Goal: Information Seeking & Learning: Learn about a topic

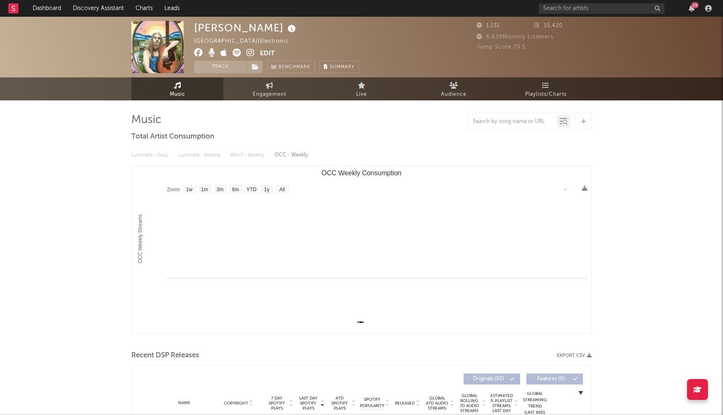
select select "1w"
click at [43, 7] on link "Dashboard" at bounding box center [47, 8] width 40 height 17
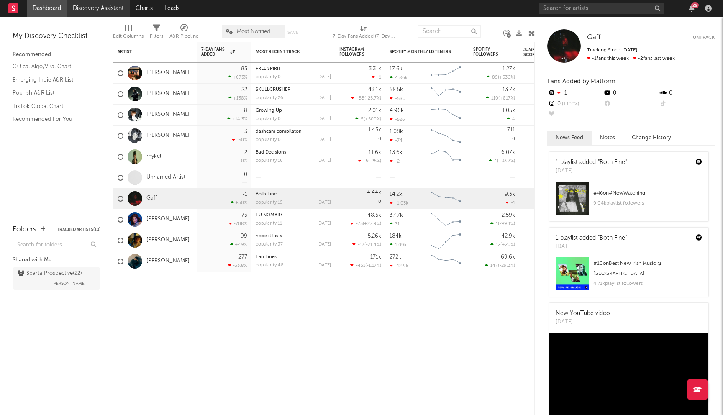
click at [89, 4] on link "Discovery Assistant" at bounding box center [98, 8] width 63 height 17
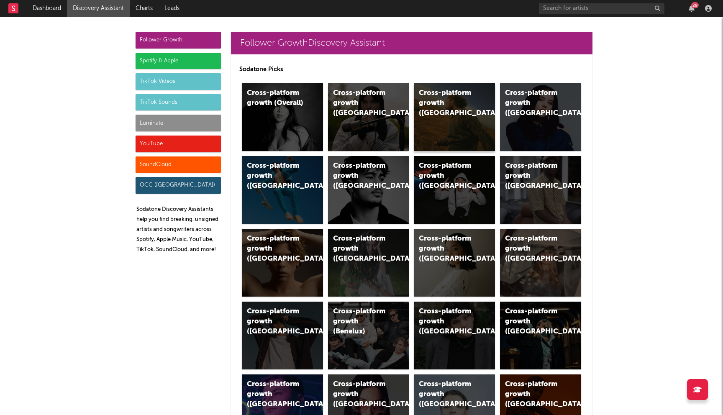
click at [463, 114] on div "Cross-platform growth (US)" at bounding box center [454, 117] width 81 height 68
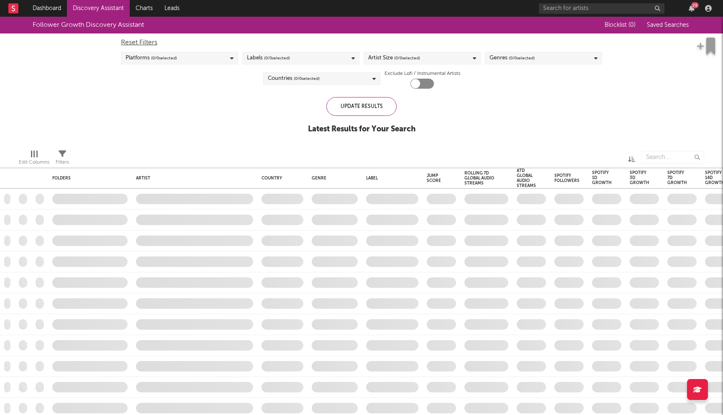
checkbox input "true"
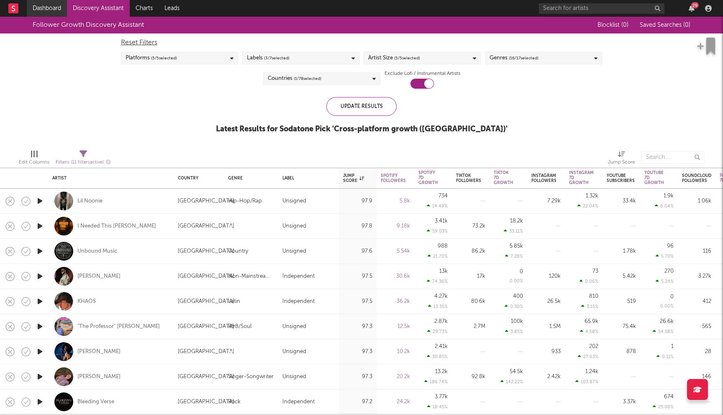
click at [52, 10] on link "Dashboard" at bounding box center [47, 8] width 40 height 17
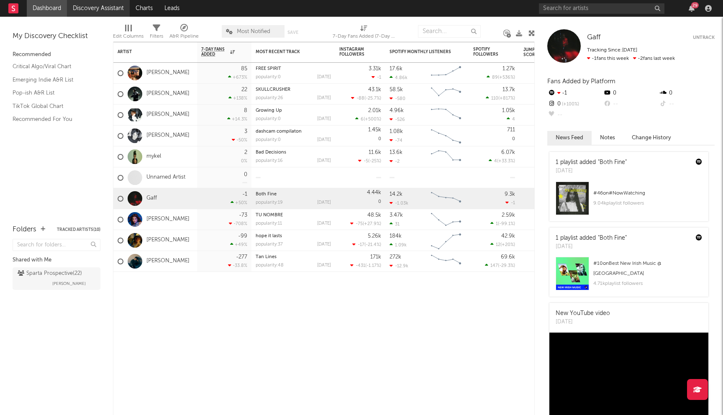
click at [112, 6] on link "Discovery Assistant" at bounding box center [98, 8] width 63 height 17
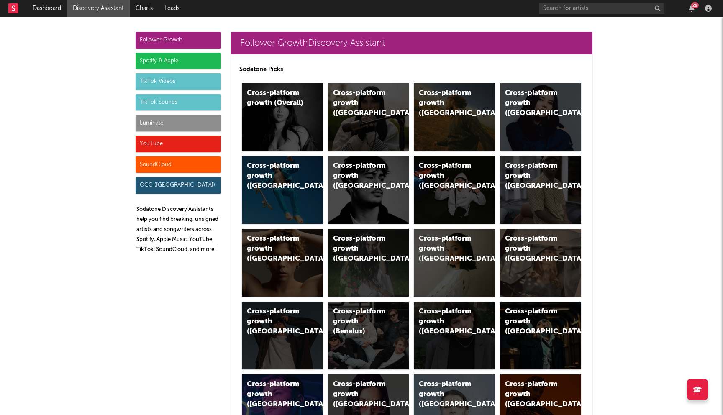
click at [194, 67] on div "Spotify & Apple" at bounding box center [178, 61] width 85 height 17
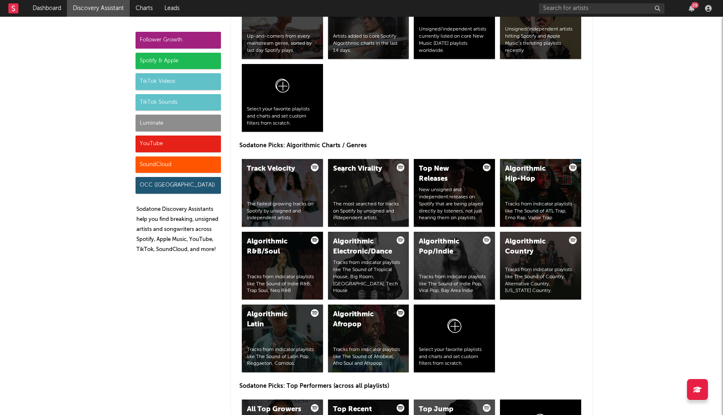
scroll to position [937, 0]
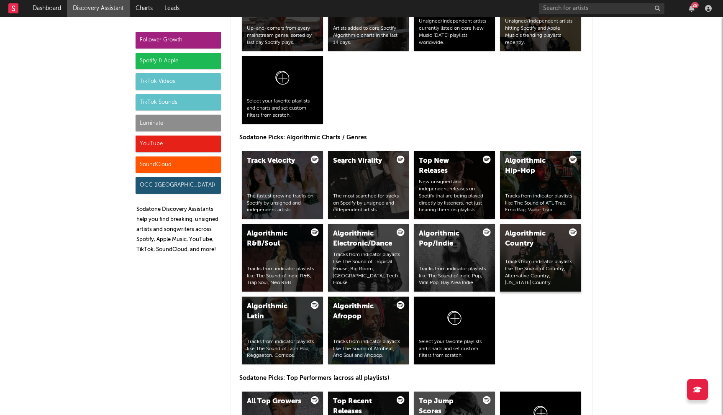
click at [540, 252] on div "Algorithmic Country Tracks from indicator playlists like The Sound of Country, …" at bounding box center [540, 258] width 81 height 68
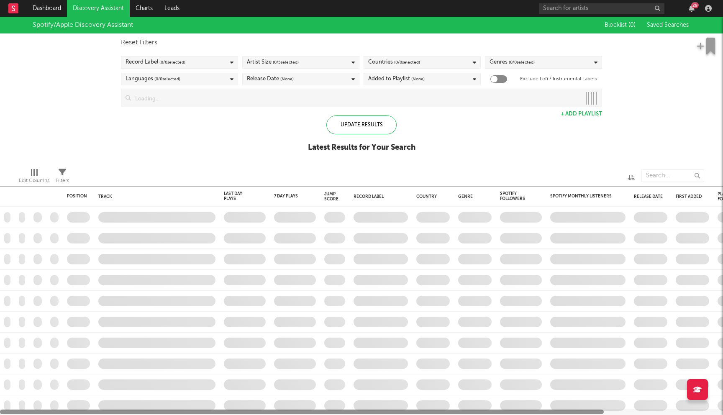
checkbox input "true"
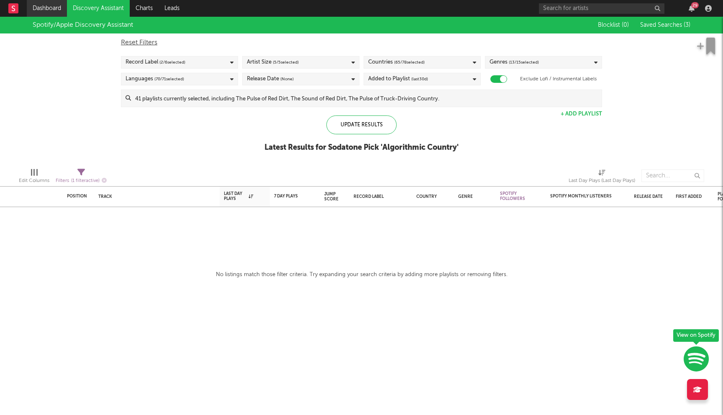
click at [53, 9] on link "Dashboard" at bounding box center [47, 8] width 40 height 17
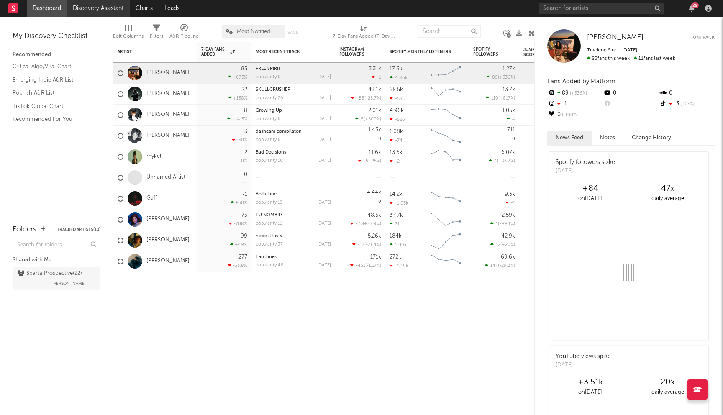
click at [95, 11] on link "Discovery Assistant" at bounding box center [98, 8] width 63 height 17
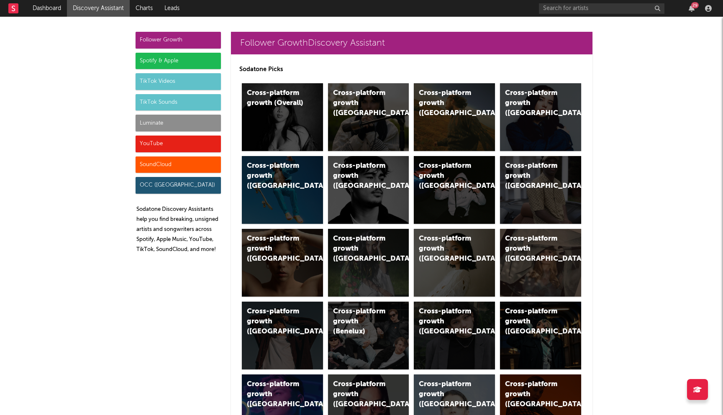
click at [156, 56] on div "Spotify & Apple" at bounding box center [178, 61] width 85 height 17
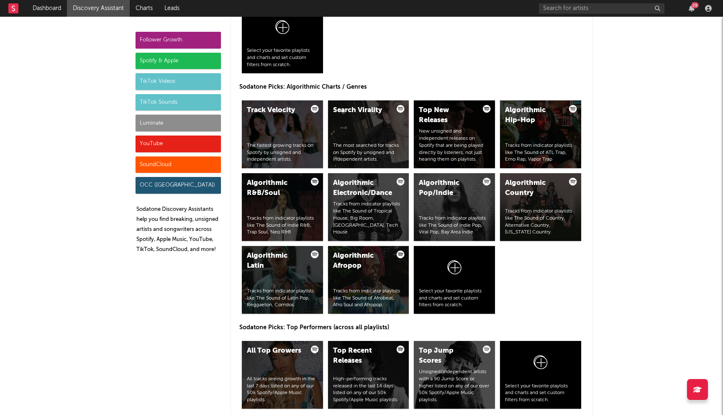
scroll to position [990, 0]
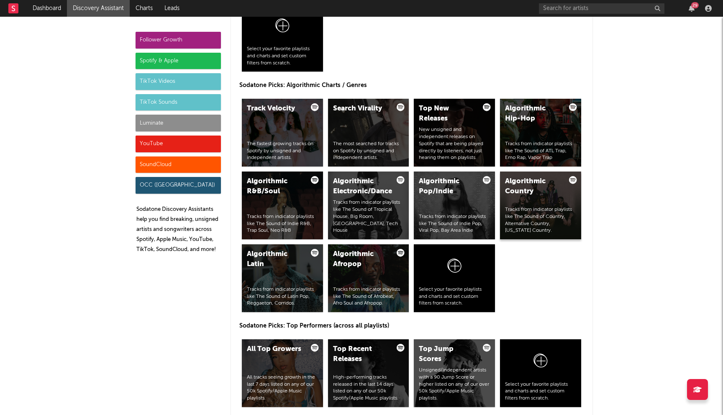
click at [540, 190] on div "Algorithmic Country" at bounding box center [533, 187] width 57 height 20
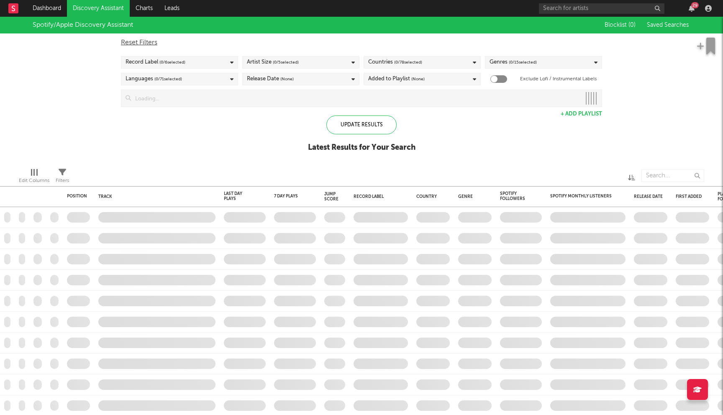
checkbox input "true"
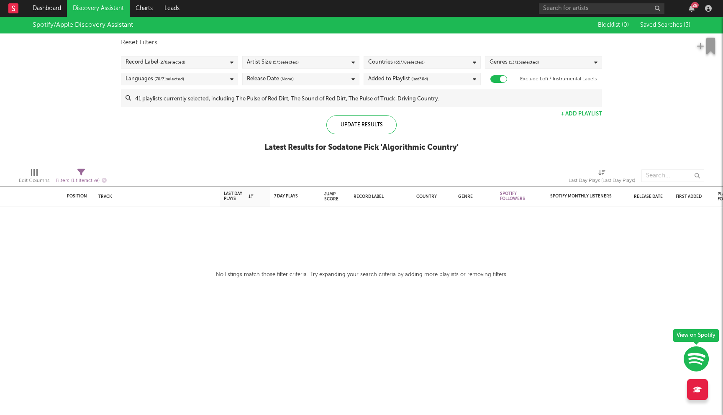
click at [418, 61] on span "( 65 / 78 selected)" at bounding box center [409, 62] width 31 height 10
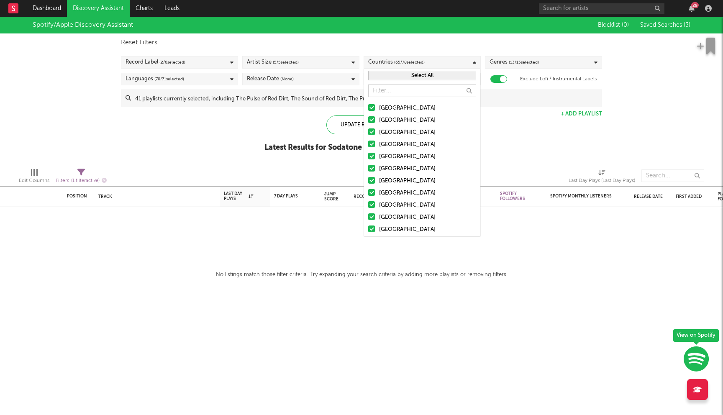
click at [396, 76] on button "Select All" at bounding box center [422, 76] width 108 height 10
click at [407, 75] on button "Deselect All" at bounding box center [422, 76] width 108 height 10
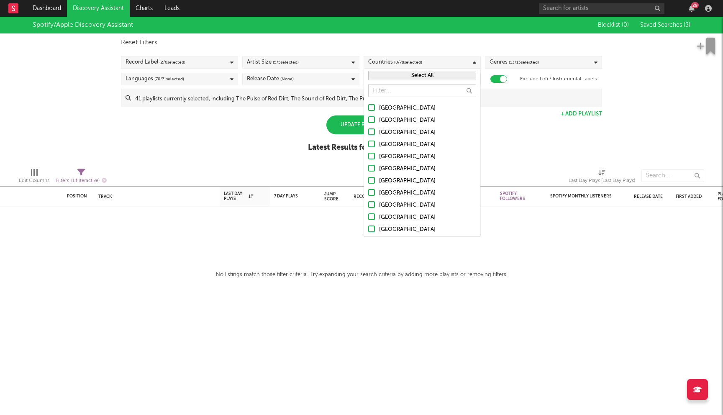
click at [371, 106] on div at bounding box center [371, 107] width 7 height 7
click at [368, 106] on input "[GEOGRAPHIC_DATA]" at bounding box center [368, 108] width 0 height 10
click at [370, 120] on div at bounding box center [371, 119] width 7 height 7
click at [368, 120] on input "Australia" at bounding box center [368, 120] width 0 height 10
click at [370, 130] on div at bounding box center [371, 131] width 7 height 7
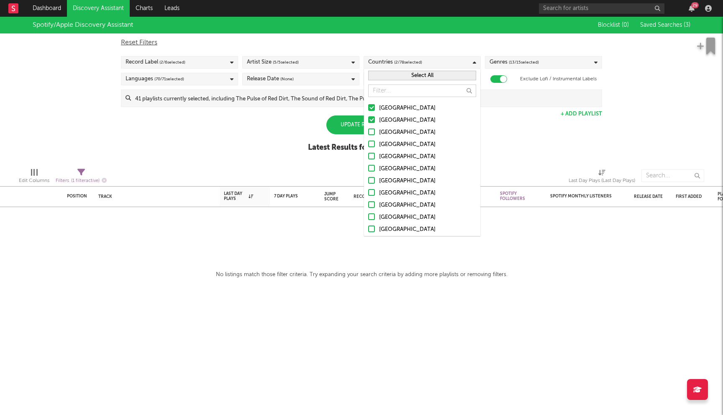
click at [368, 130] on input "Canada" at bounding box center [368, 133] width 0 height 10
click at [371, 145] on div at bounding box center [371, 144] width 7 height 7
click at [368, 145] on input "United Kingdom" at bounding box center [368, 145] width 0 height 10
click at [371, 153] on div at bounding box center [371, 156] width 7 height 7
click at [368, 153] on input "Ireland" at bounding box center [368, 157] width 0 height 10
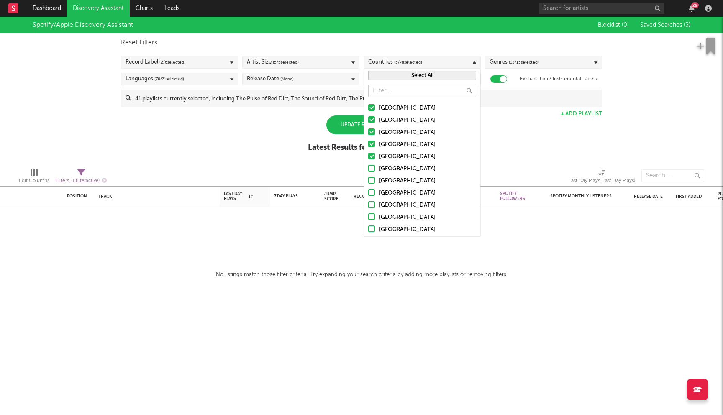
click at [371, 165] on div at bounding box center [371, 168] width 7 height 7
click at [368, 164] on input "[GEOGRAPHIC_DATA]" at bounding box center [368, 169] width 0 height 10
click at [371, 181] on div at bounding box center [371, 180] width 7 height 7
click at [368, 181] on input "Belgium" at bounding box center [368, 181] width 0 height 10
click at [373, 190] on div at bounding box center [371, 192] width 7 height 7
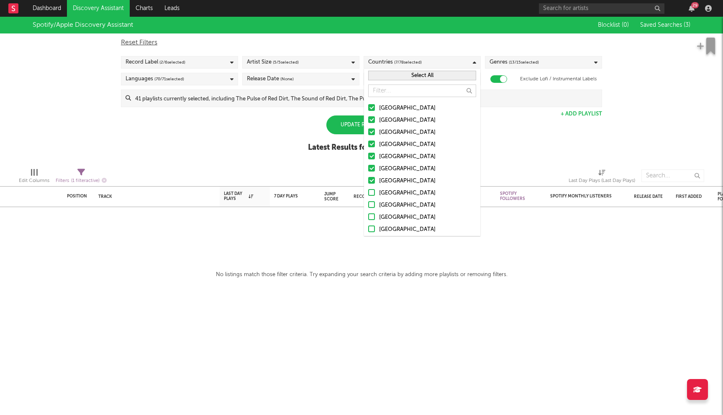
click at [368, 190] on input "France" at bounding box center [368, 193] width 0 height 10
click at [372, 209] on label "Netherlands" at bounding box center [422, 205] width 108 height 10
click at [368, 209] on input "Netherlands" at bounding box center [368, 205] width 0 height 10
click at [371, 218] on div at bounding box center [371, 216] width 7 height 7
click at [368, 218] on input "Austria" at bounding box center [368, 217] width 0 height 10
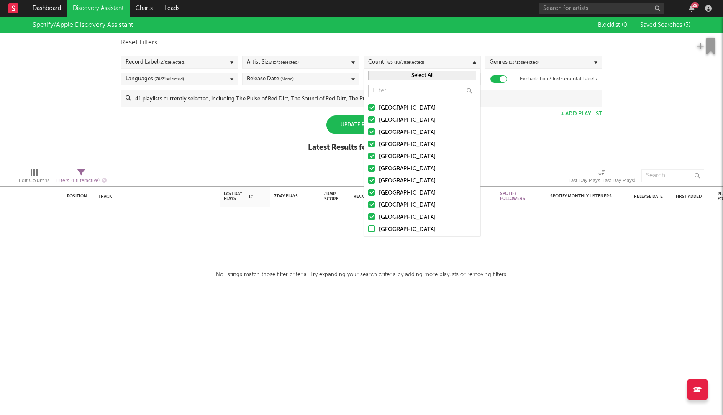
click at [371, 228] on div at bounding box center [371, 228] width 7 height 7
click at [368, 228] on input "Switzerland" at bounding box center [368, 230] width 0 height 10
click at [265, 163] on div "Edit Columns Filters ( 1 filter active) Last Day Plays (Last Day Plays)" at bounding box center [361, 173] width 723 height 25
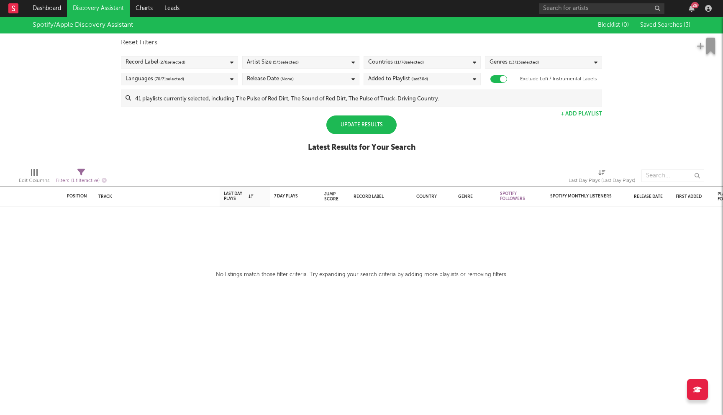
click at [292, 83] on span "(None)" at bounding box center [286, 79] width 13 height 10
click at [195, 115] on div "Spotify/Apple Discovery Assistant Blocklist ( 0 ) Saved Searches ( 3 ) Reset Fi…" at bounding box center [361, 89] width 723 height 144
click at [328, 66] on div "Artist Size ( 5 / 5 selected)" at bounding box center [300, 62] width 117 height 13
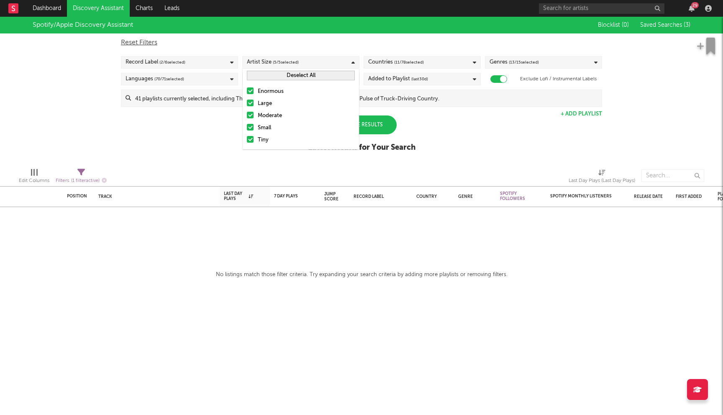
click at [284, 89] on div "Enormous" at bounding box center [306, 92] width 97 height 10
click at [247, 89] on input "Enormous" at bounding box center [247, 92] width 0 height 10
click at [280, 102] on div "Large" at bounding box center [306, 104] width 97 height 10
click at [247, 102] on input "Large" at bounding box center [247, 104] width 0 height 10
click at [190, 123] on div "Spotify/Apple Discovery Assistant Blocklist ( 0 ) Saved Searches ( 3 ) Reset Fi…" at bounding box center [361, 89] width 723 height 144
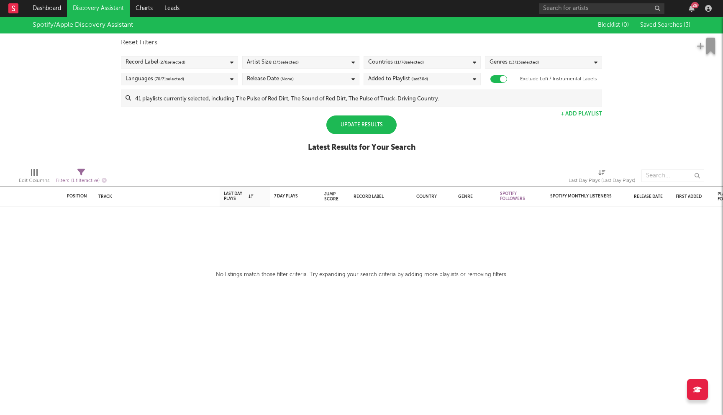
click at [429, 84] on div "Added to Playlist (last 30 d)" at bounding box center [421, 79] width 117 height 13
click at [405, 95] on div "Last 14 Days" at bounding box center [427, 95] width 97 height 10
click at [368, 95] on input "Last 14 Days" at bounding box center [368, 95] width 0 height 10
click at [299, 128] on div "Spotify/Apple Discovery Assistant Blocklist ( 0 ) Saved Searches ( 3 ) Reset Fi…" at bounding box center [361, 89] width 723 height 144
click at [347, 128] on div "Update Results" at bounding box center [361, 124] width 70 height 19
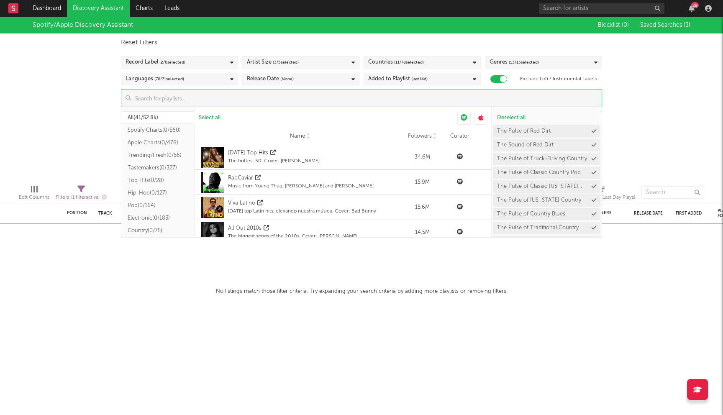
click at [287, 99] on input at bounding box center [366, 98] width 471 height 17
click at [147, 229] on button "Country ( 0/75 )" at bounding box center [157, 230] width 73 height 13
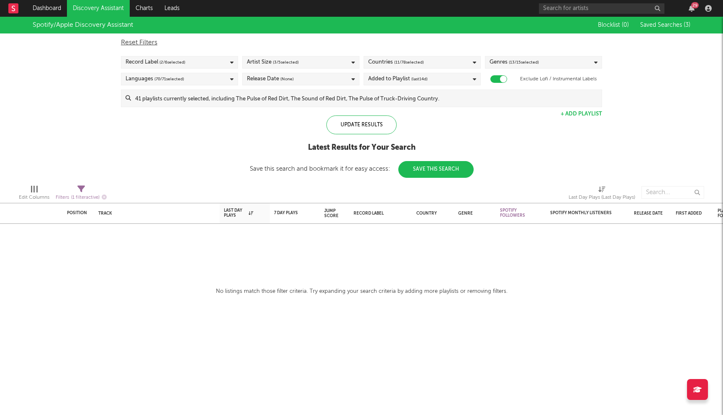
click at [69, 115] on div "Spotify/Apple Discovery Assistant Blocklist ( 0 ) Saved Searches ( 3 ) Reset Fi…" at bounding box center [361, 97] width 723 height 161
click at [204, 102] on input at bounding box center [366, 98] width 471 height 17
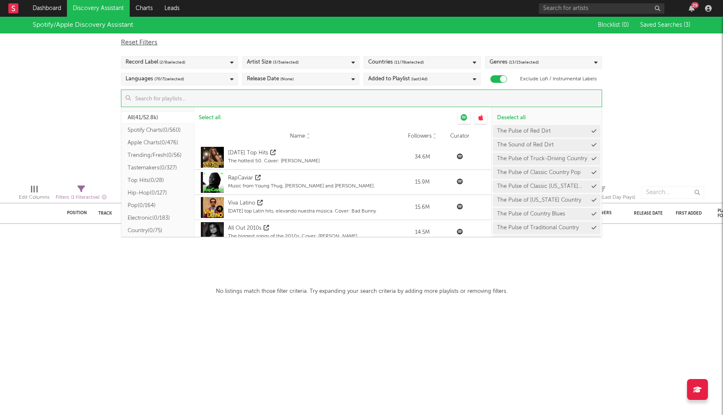
click at [159, 231] on button "Country ( 0/75 )" at bounding box center [157, 230] width 73 height 13
click at [226, 116] on span "Select all from ' Country '" at bounding box center [229, 117] width 60 height 5
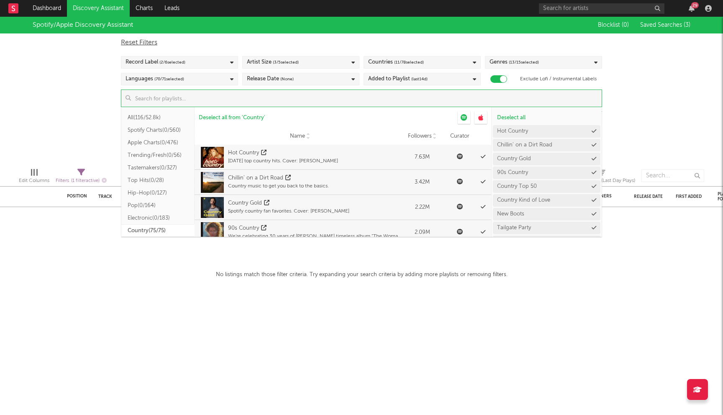
click at [103, 125] on div "Spotify/Apple Discovery Assistant Blocklist ( 0 ) Saved Searches ( 3 ) Reset Fi…" at bounding box center [361, 89] width 723 height 144
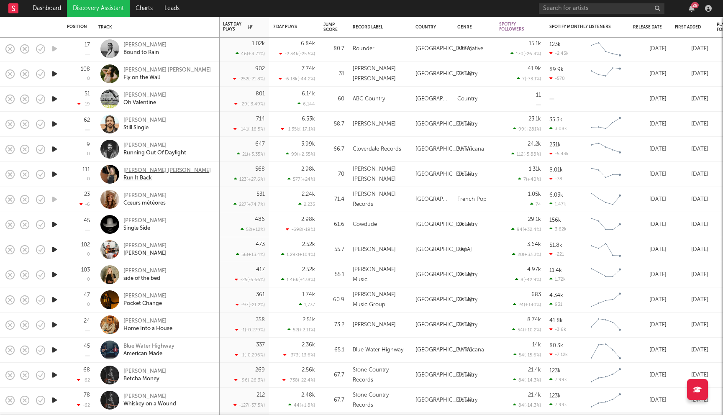
click at [141, 171] on div "Elana Jane" at bounding box center [166, 171] width 87 height 8
click at [132, 245] on div "Dani Stacy" at bounding box center [144, 246] width 43 height 8
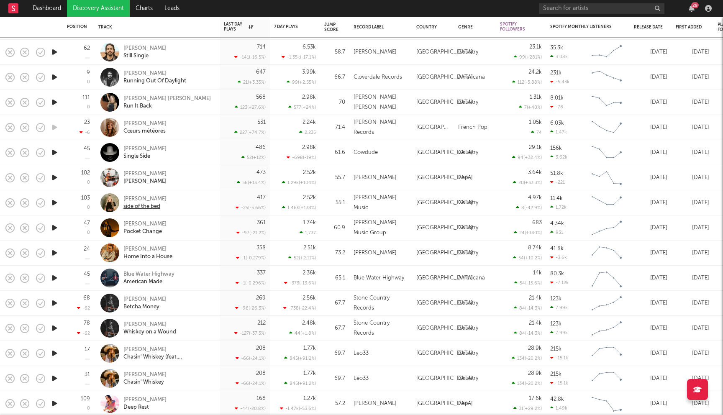
click at [134, 198] on div "Bri Fletcher" at bounding box center [144, 199] width 43 height 8
click at [146, 250] on div "Hayden Baker" at bounding box center [147, 250] width 49 height 8
click at [143, 274] on div "Blue Water Highway" at bounding box center [148, 274] width 51 height 8
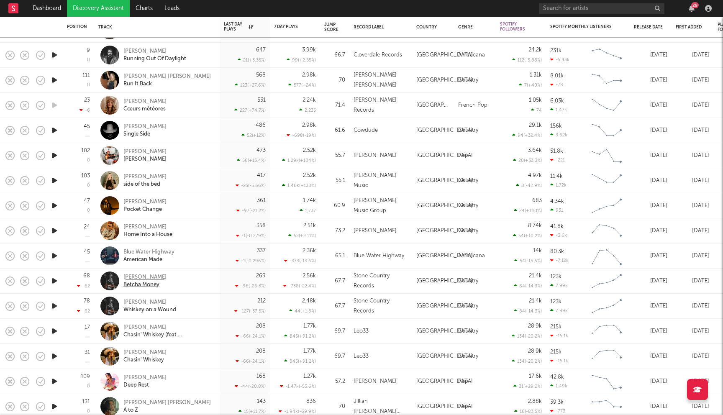
click at [142, 275] on div "Ben Gallaher" at bounding box center [144, 278] width 43 height 8
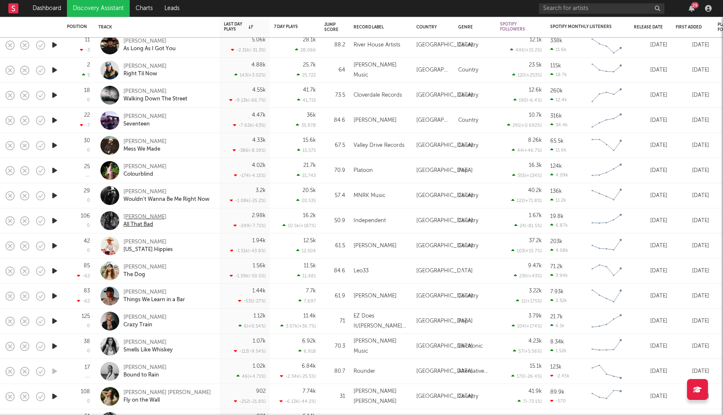
click at [135, 215] on div "Moseley" at bounding box center [144, 217] width 43 height 8
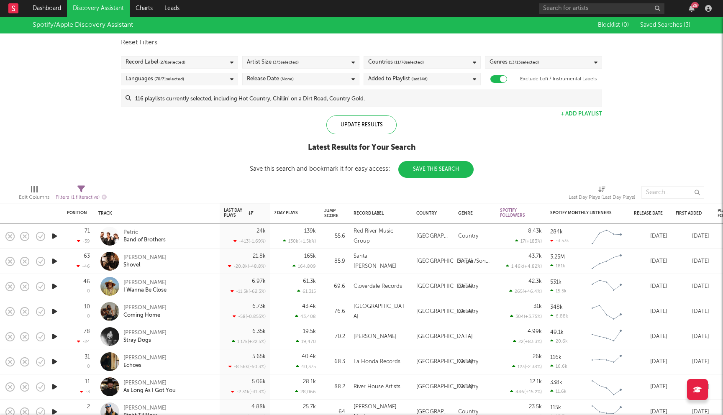
click at [310, 99] on input at bounding box center [366, 98] width 471 height 17
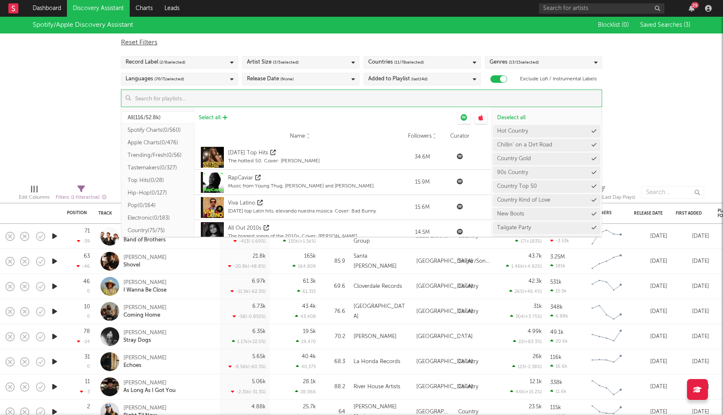
click at [201, 115] on span "Select all" at bounding box center [210, 117] width 22 height 5
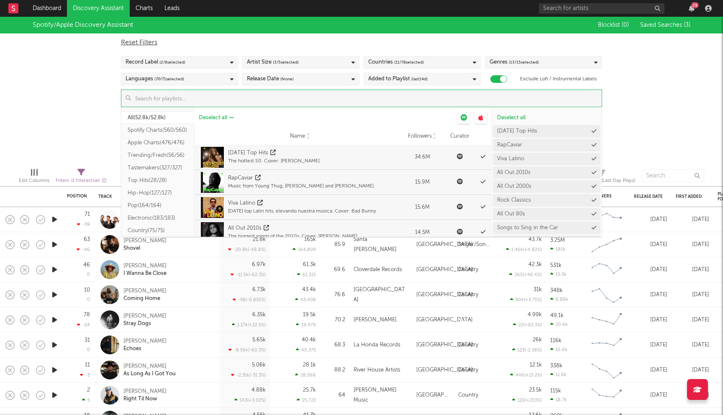
click at [210, 115] on span "Deselect all" at bounding box center [213, 117] width 28 height 5
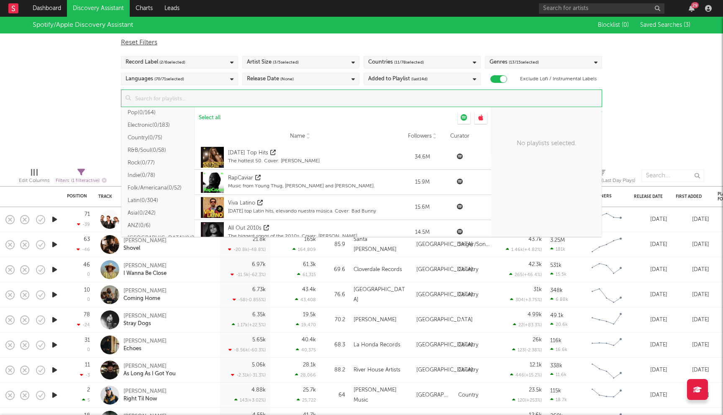
scroll to position [92, 0]
click at [163, 122] on button "Electronic ( 0/183 )" at bounding box center [157, 125] width 73 height 13
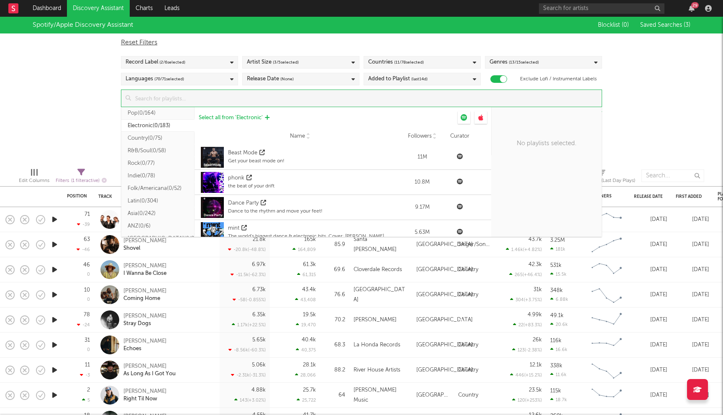
click at [245, 115] on span "Select all from ' Electronic '" at bounding box center [231, 117] width 64 height 5
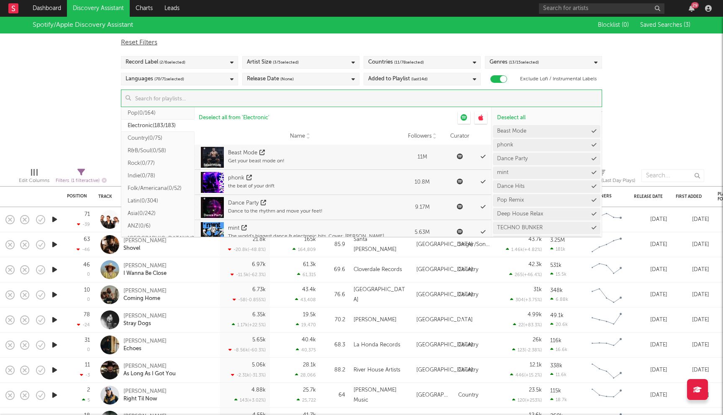
click at [86, 91] on div "Spotify/Apple Discovery Assistant Blocklist ( 0 ) Saved Searches ( 3 ) Reset Fi…" at bounding box center [361, 89] width 723 height 144
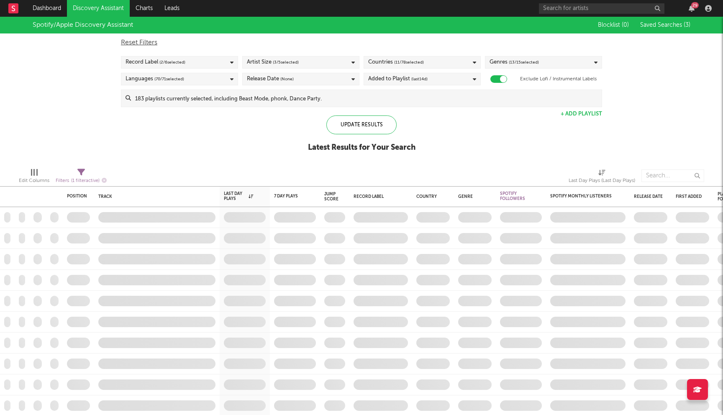
click at [434, 77] on div "Added to Playlist (last 14 d)" at bounding box center [421, 79] width 117 height 13
click at [285, 158] on div "Spotify/Apple Discovery Assistant Blocklist ( 0 ) Saved Searches ( 3 ) Reset Fi…" at bounding box center [361, 89] width 723 height 144
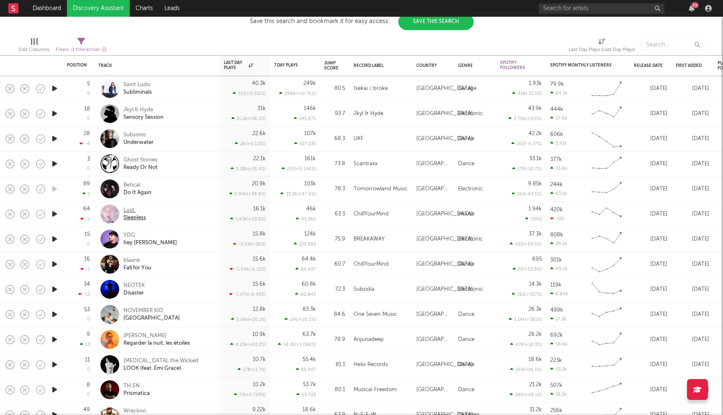
click at [132, 207] on div "Lust." at bounding box center [134, 211] width 23 height 8
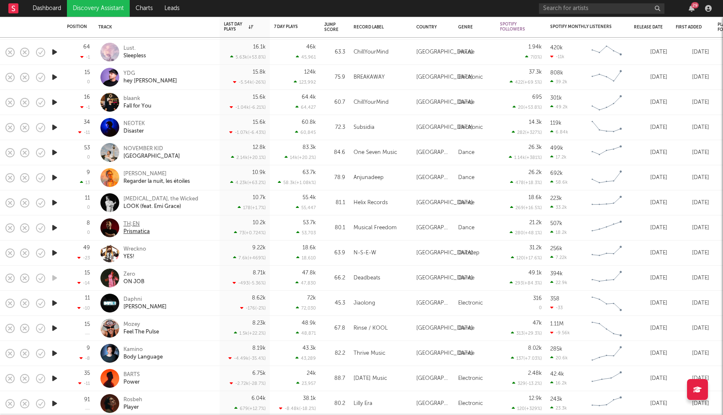
click at [136, 226] on div "TH;EN" at bounding box center [136, 224] width 26 height 8
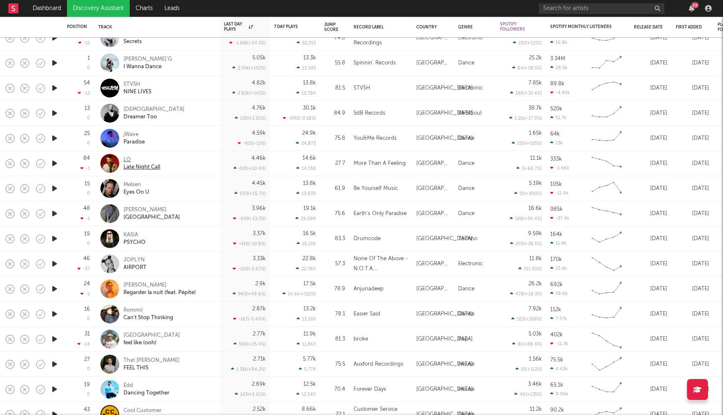
click at [127, 161] on div "LO" at bounding box center [141, 160] width 37 height 8
click at [132, 235] on div "KASIA" at bounding box center [134, 235] width 22 height 8
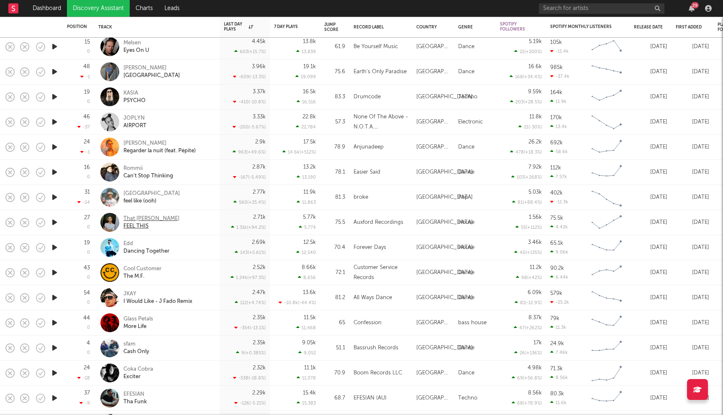
click at [140, 219] on div "That Franco" at bounding box center [151, 219] width 56 height 8
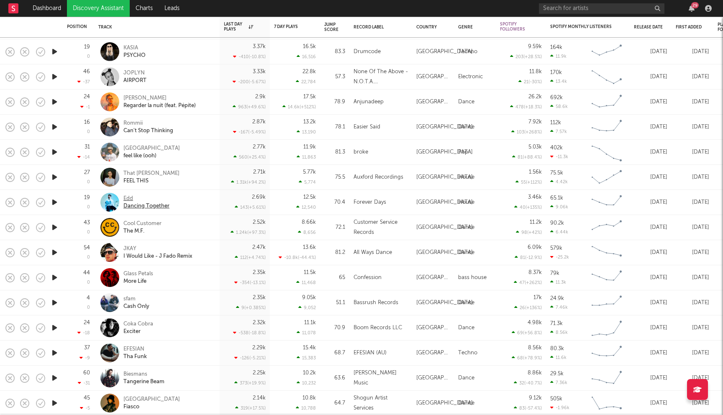
click at [129, 199] on div "Edd" at bounding box center [146, 199] width 46 height 8
click at [154, 222] on div "Cool Customer" at bounding box center [142, 224] width 38 height 8
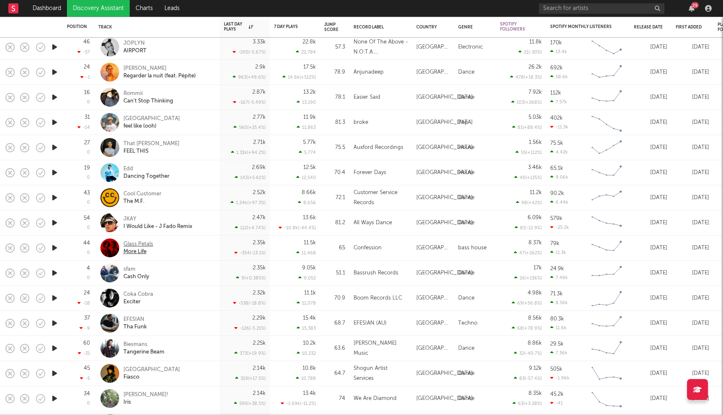
click at [152, 243] on div "Glass Petals" at bounding box center [138, 244] width 30 height 8
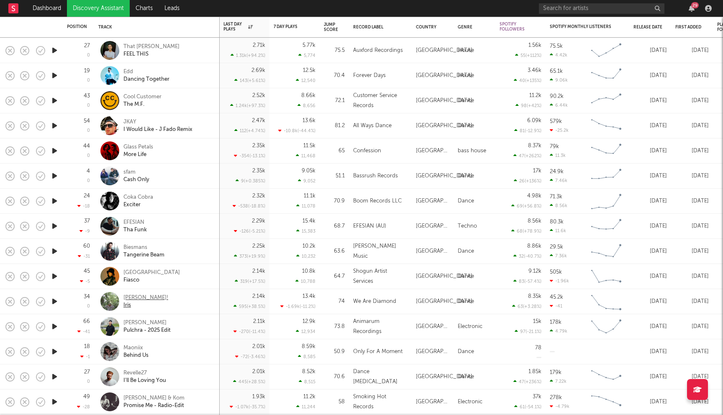
click at [135, 298] on div "colin!" at bounding box center [145, 298] width 45 height 8
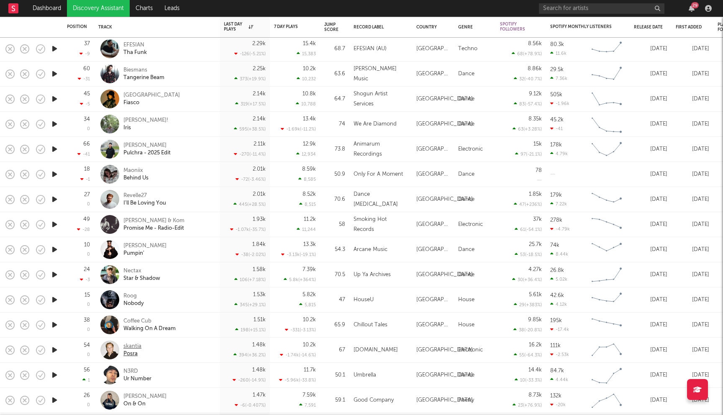
click at [136, 345] on div "skantia" at bounding box center [132, 347] width 18 height 8
click at [140, 195] on div "Revelle27" at bounding box center [144, 196] width 43 height 8
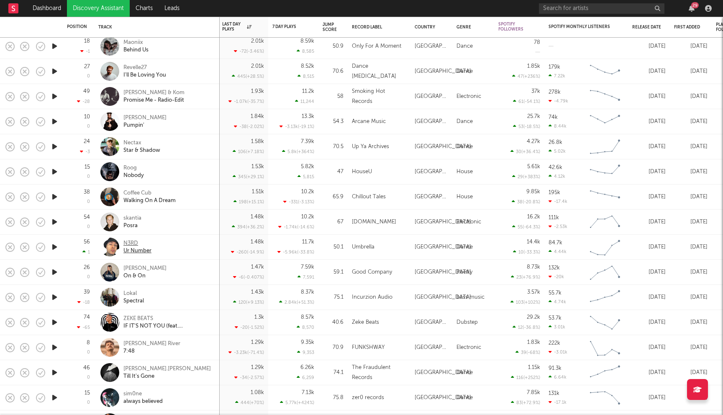
click at [132, 243] on div "N3RD" at bounding box center [137, 244] width 28 height 8
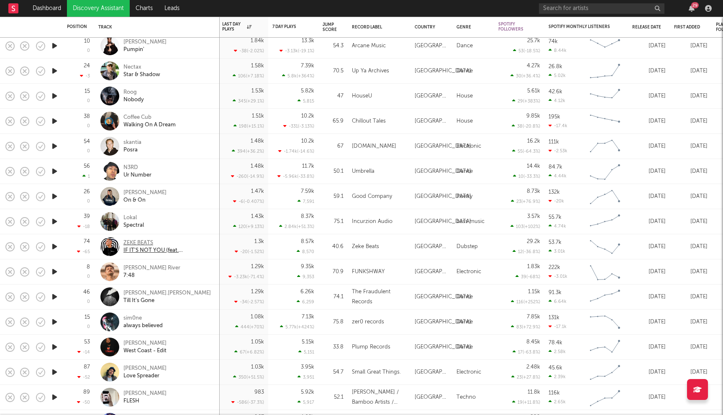
click at [138, 242] on div "ZEKE BEATS" at bounding box center [168, 243] width 90 height 8
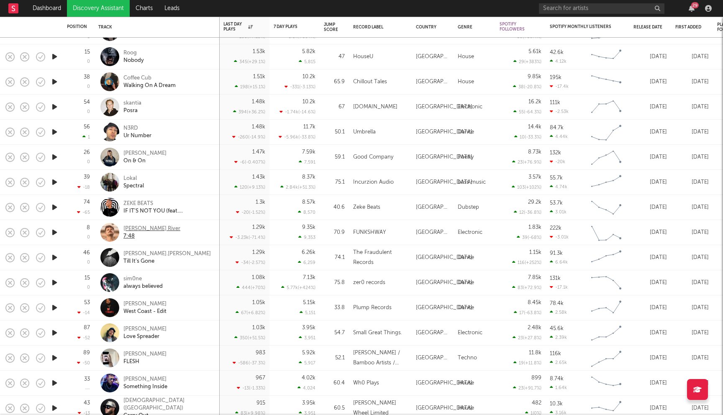
click at [149, 229] on div "[PERSON_NAME] River" at bounding box center [151, 229] width 57 height 8
click at [164, 253] on div "[PERSON_NAME].[PERSON_NAME]" at bounding box center [166, 254] width 87 height 8
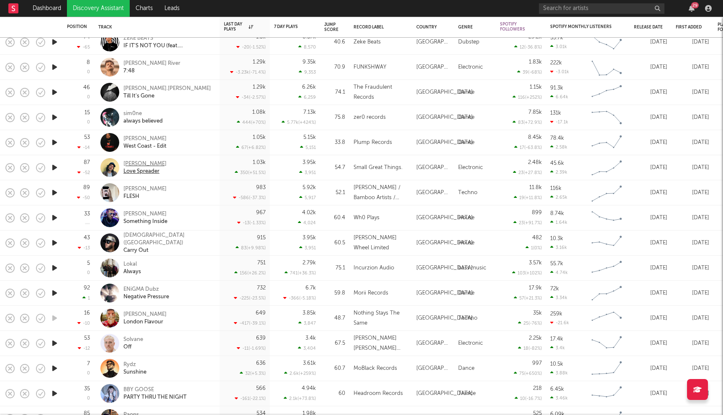
click at [140, 164] on div "[PERSON_NAME]" at bounding box center [144, 164] width 43 height 8
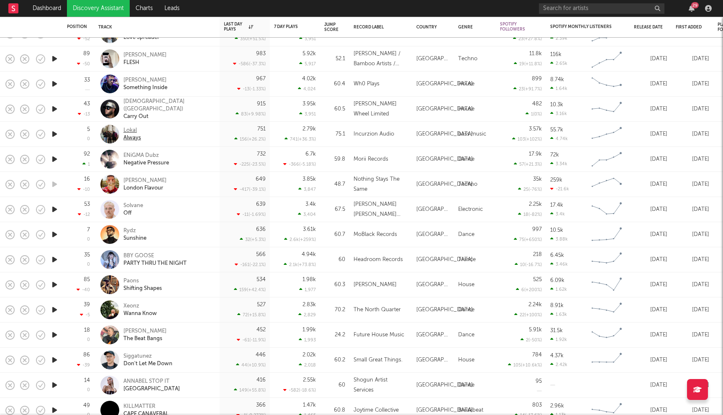
click at [133, 131] on div "Lokal" at bounding box center [132, 131] width 18 height 8
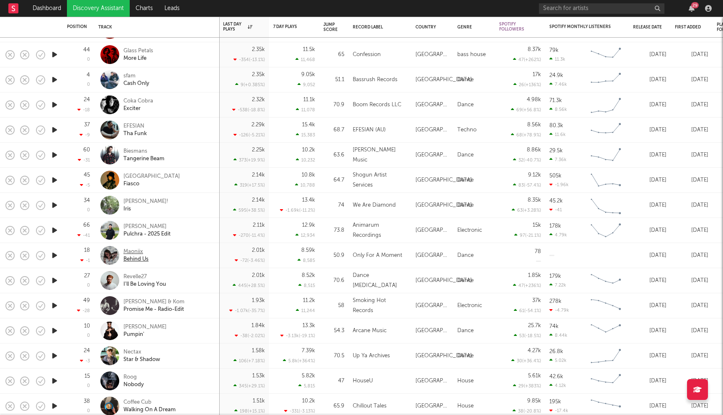
click at [136, 250] on div "Maoniix" at bounding box center [135, 252] width 25 height 8
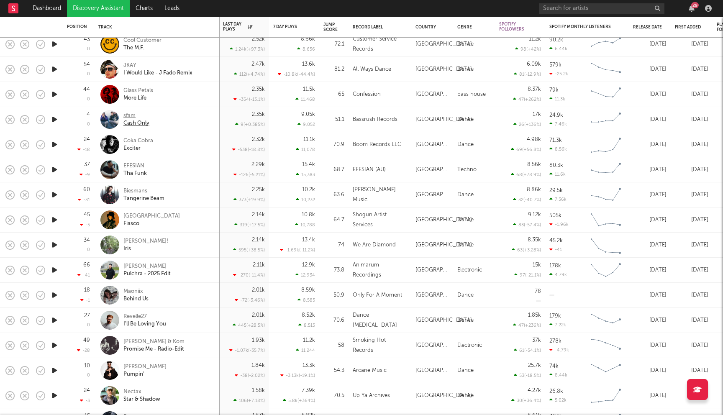
click at [135, 116] on div "sfam" at bounding box center [136, 116] width 26 height 8
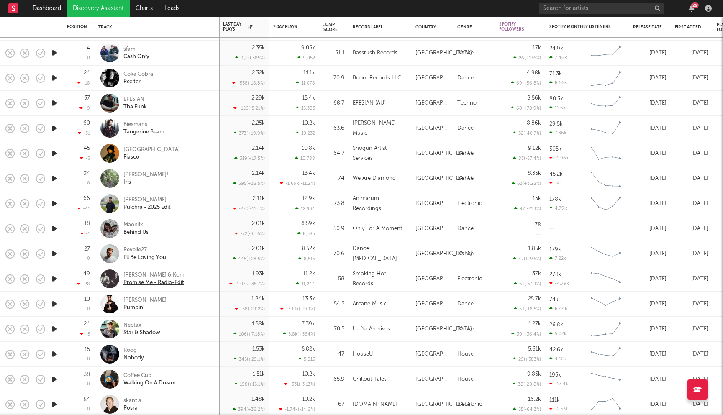
click at [139, 277] on div "[PERSON_NAME] & Kom" at bounding box center [153, 275] width 61 height 8
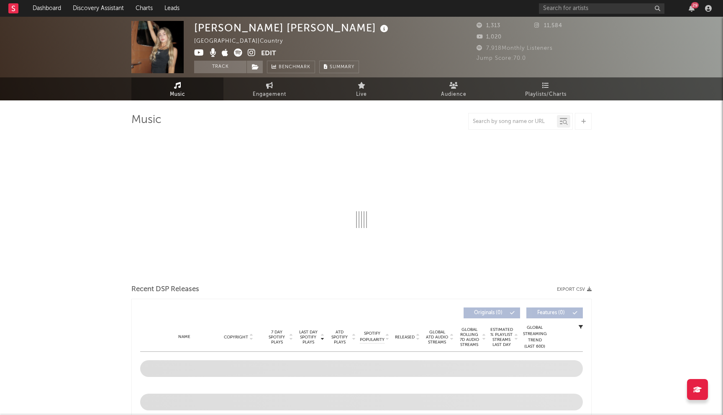
select select "6m"
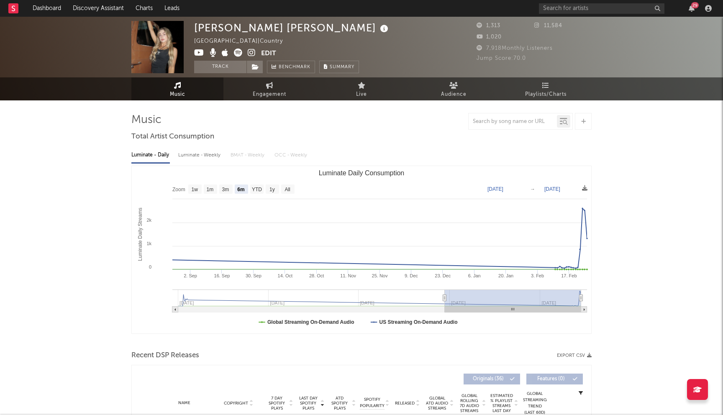
click at [200, 54] on icon at bounding box center [199, 53] width 10 height 8
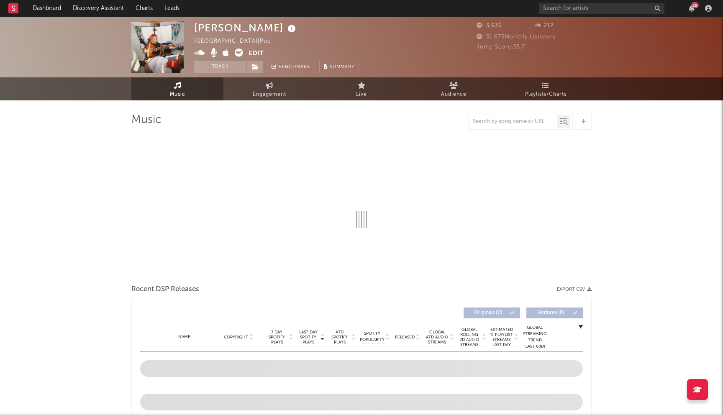
select select "1w"
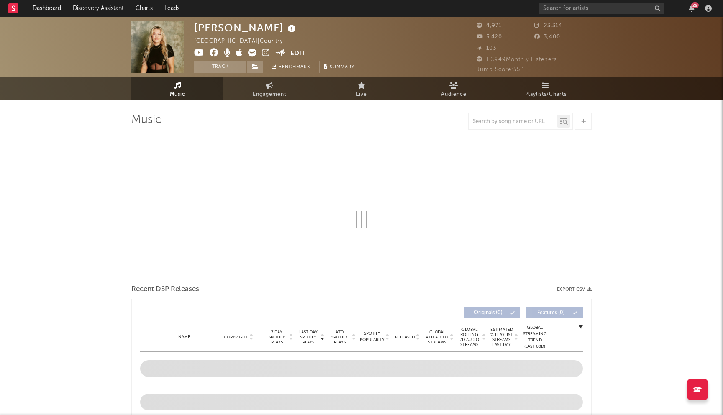
select select "6m"
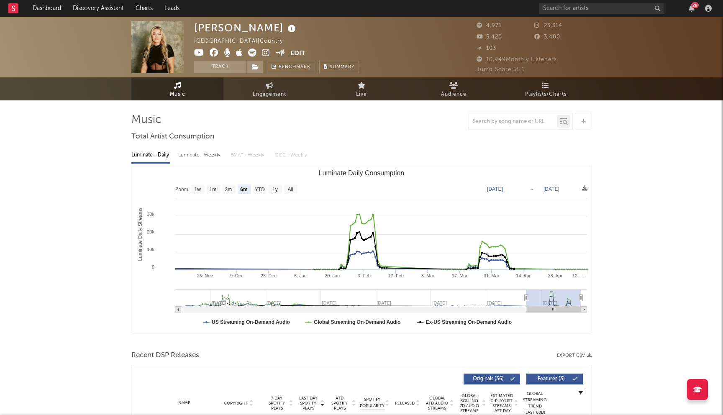
click at [213, 52] on icon at bounding box center [214, 53] width 9 height 8
click at [567, 3] on input "text" at bounding box center [601, 8] width 125 height 10
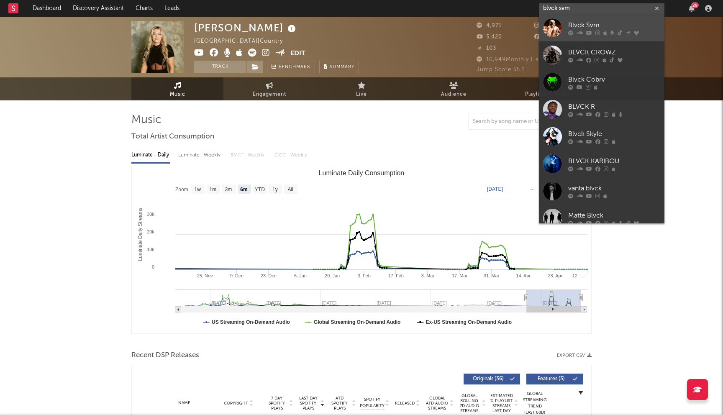
type input "blvck svm"
click at [594, 29] on div "Blvck Svm" at bounding box center [614, 25] width 92 height 10
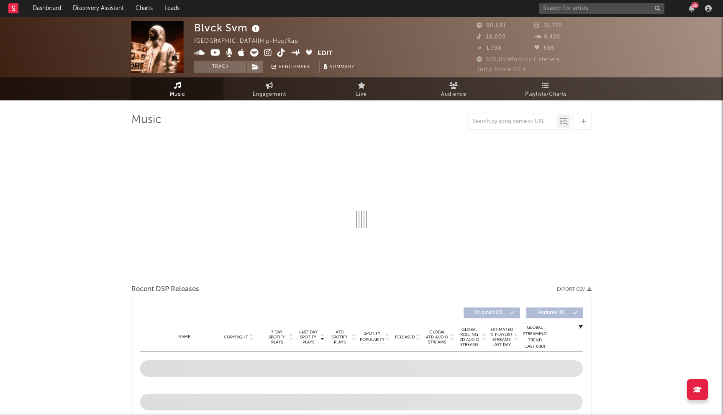
select select "6m"
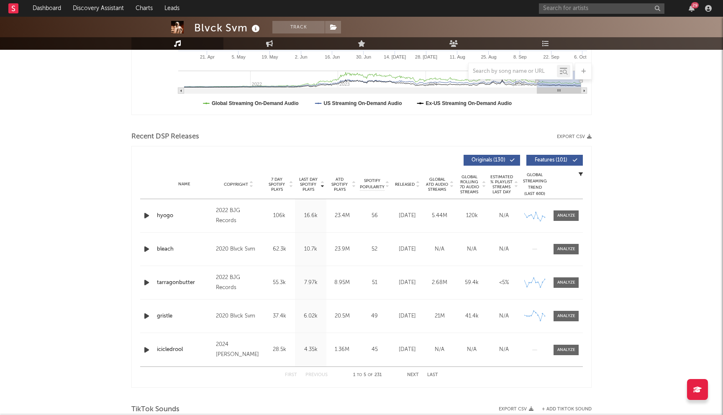
scroll to position [228, 0]
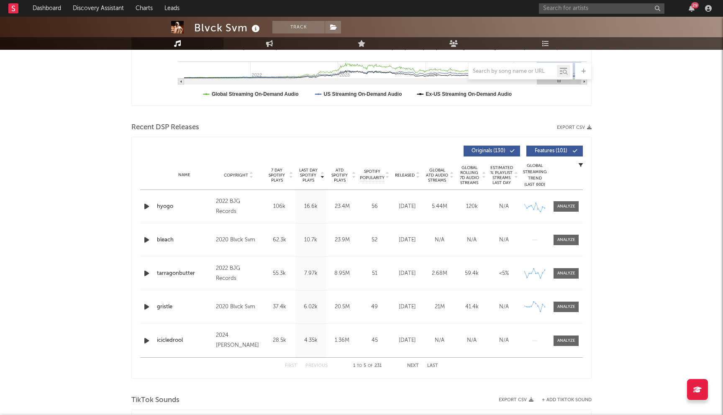
click at [412, 363] on button "Next" at bounding box center [413, 365] width 12 height 5
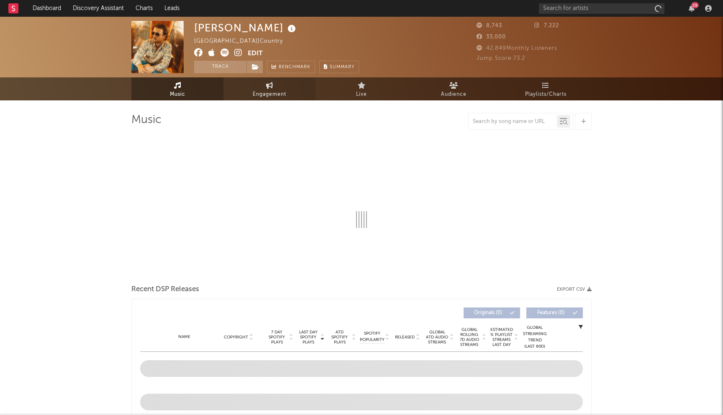
select select "6m"
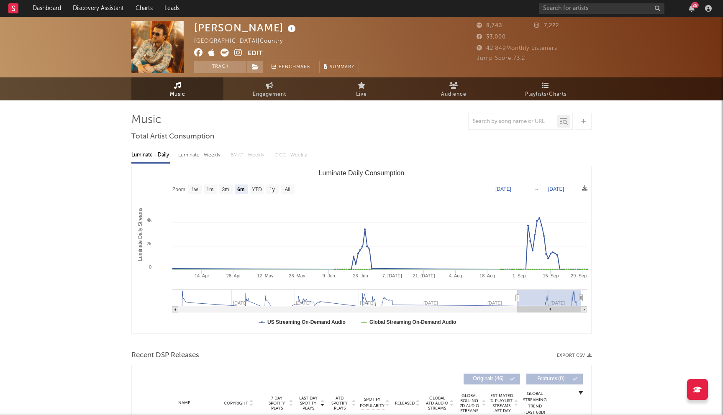
click at [196, 51] on icon at bounding box center [198, 53] width 9 height 8
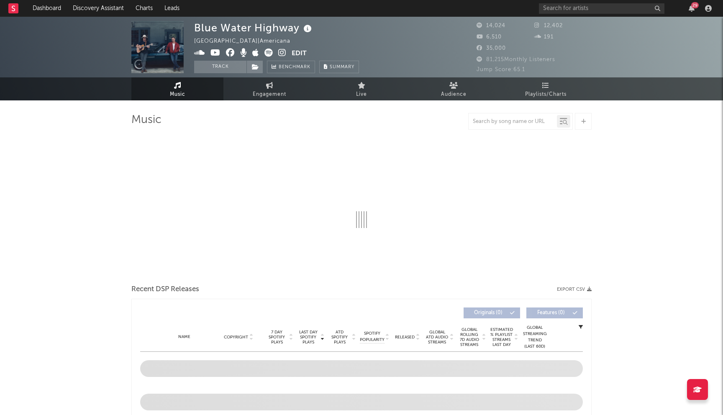
select select "6m"
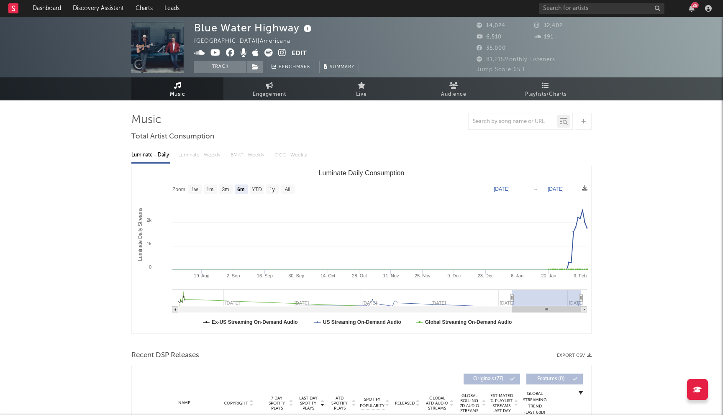
click at [230, 53] on icon at bounding box center [230, 53] width 9 height 8
click at [217, 52] on icon at bounding box center [215, 53] width 10 height 8
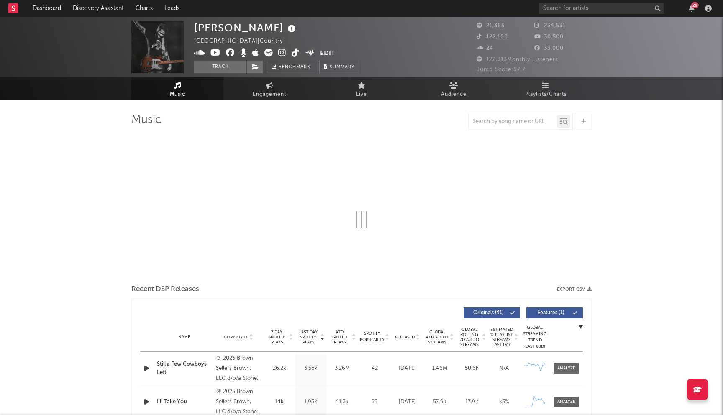
select select "6m"
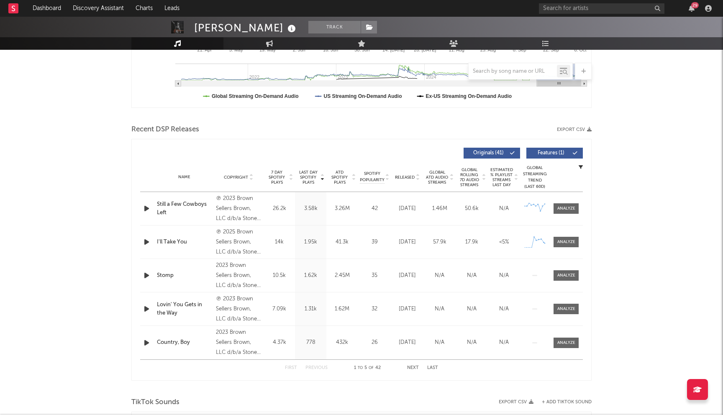
scroll to position [258, 0]
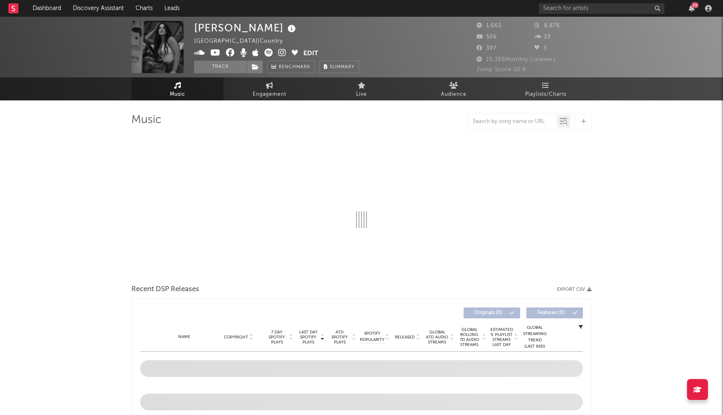
select select "6m"
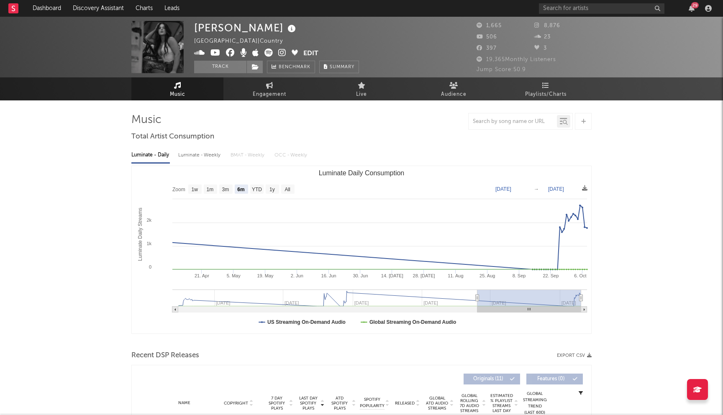
click at [228, 53] on icon at bounding box center [230, 53] width 9 height 8
click at [217, 54] on icon at bounding box center [215, 53] width 10 height 8
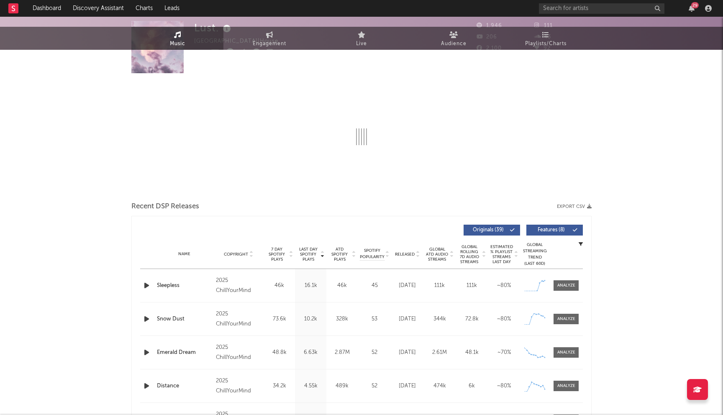
select select "6m"
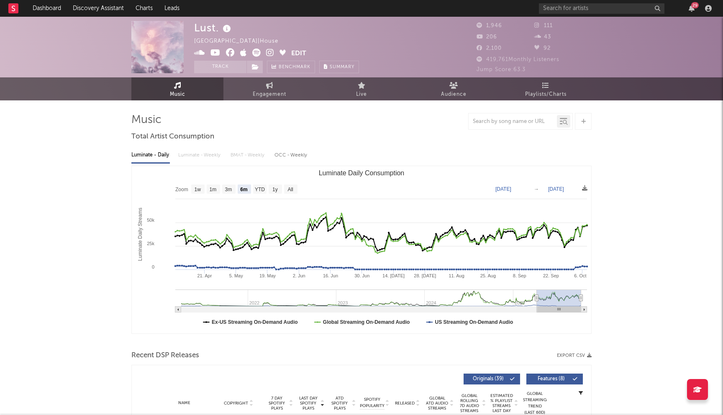
click at [229, 51] on icon at bounding box center [230, 53] width 9 height 8
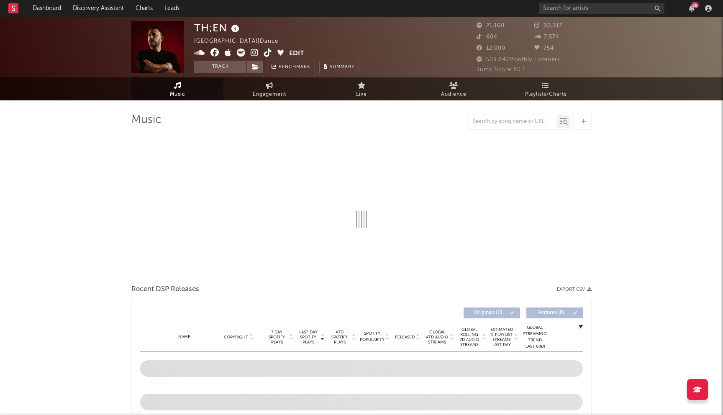
select select "6m"
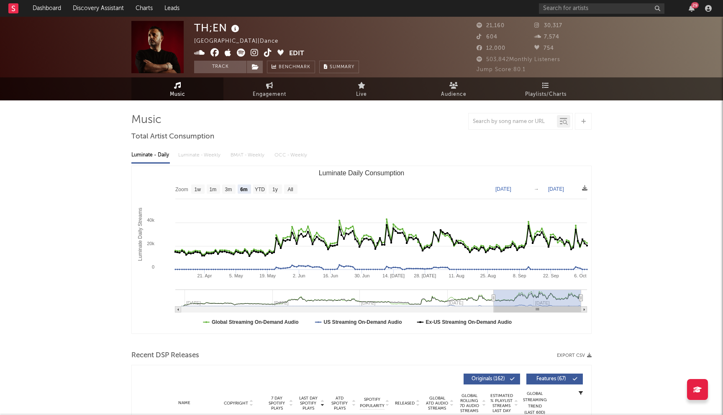
click at [215, 54] on icon at bounding box center [214, 53] width 9 height 8
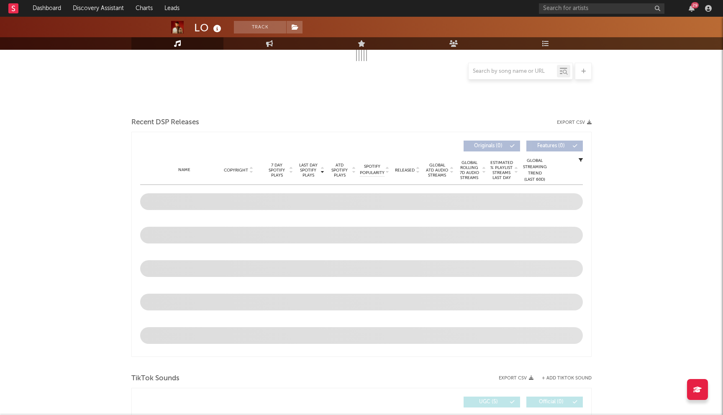
select select "6m"
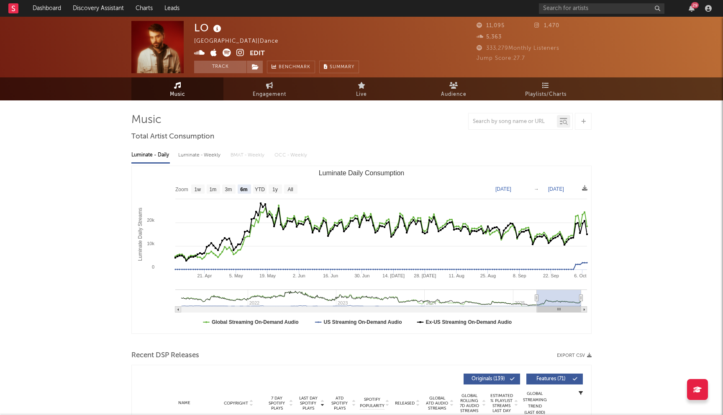
click at [242, 55] on icon at bounding box center [240, 53] width 8 height 8
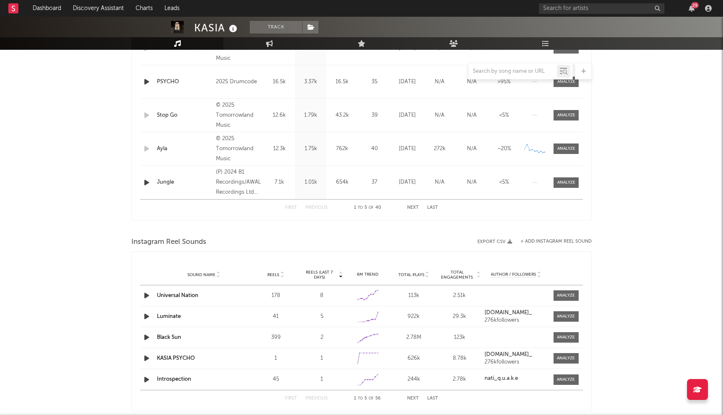
select select "6m"
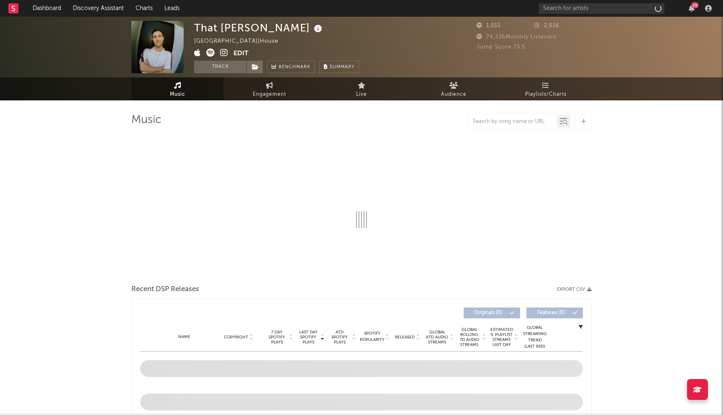
select select "6m"
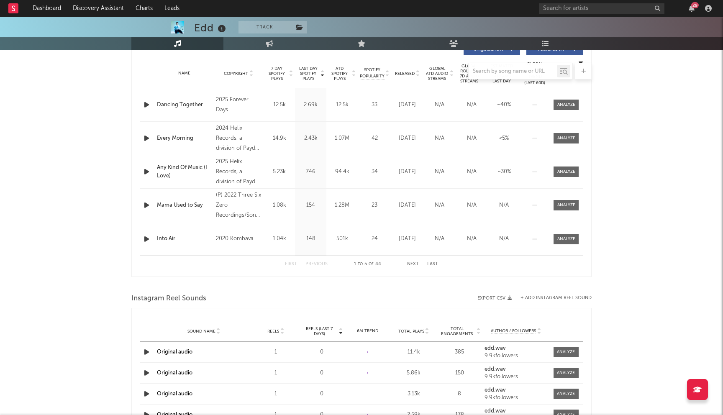
select select "6m"
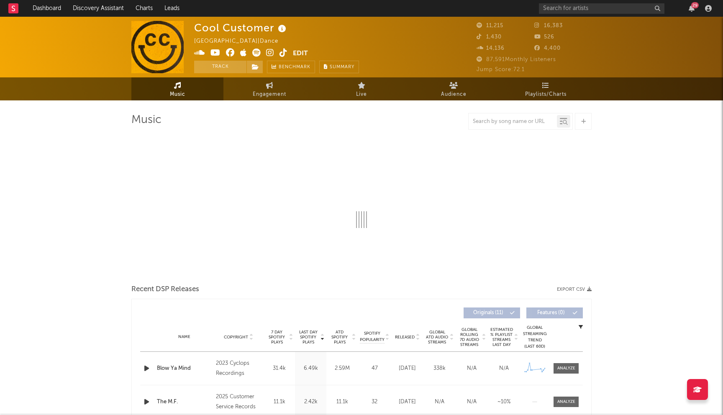
select select "6m"
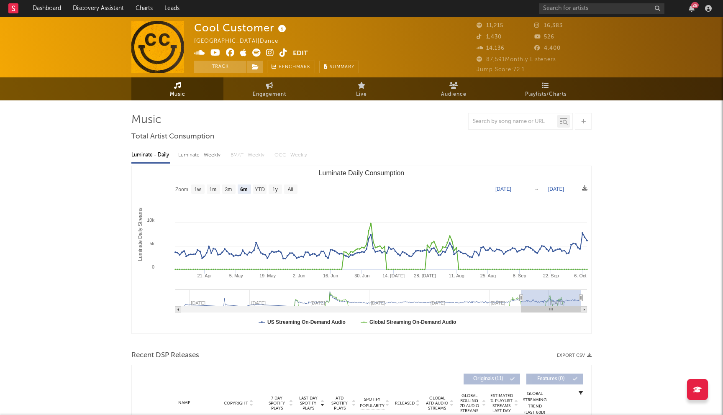
click at [229, 51] on icon at bounding box center [230, 53] width 9 height 8
click at [216, 51] on icon at bounding box center [215, 53] width 10 height 8
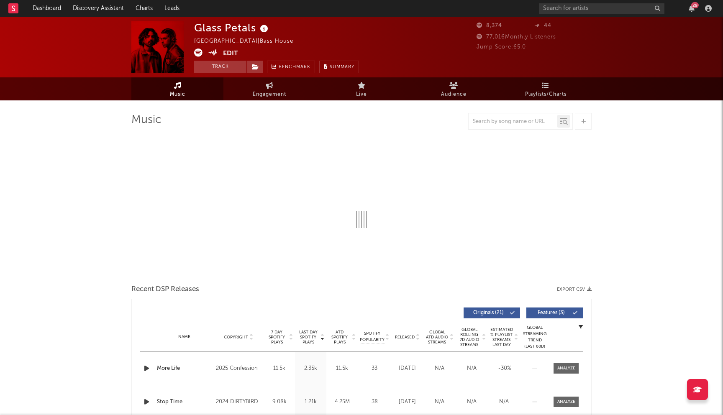
select select "6m"
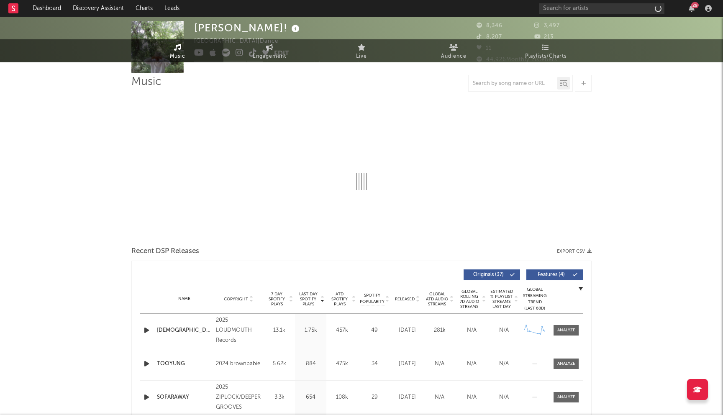
select select "1w"
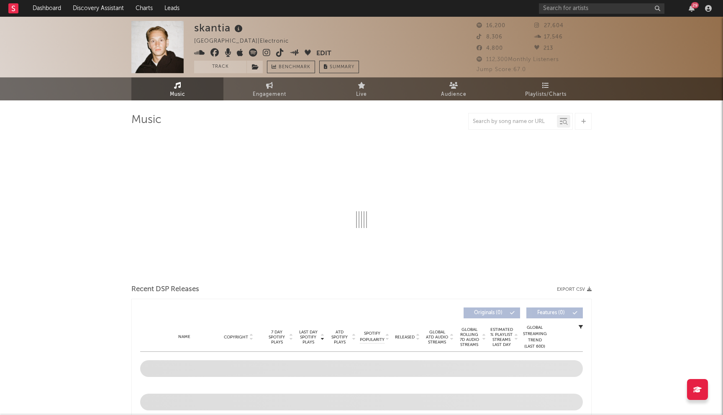
select select "6m"
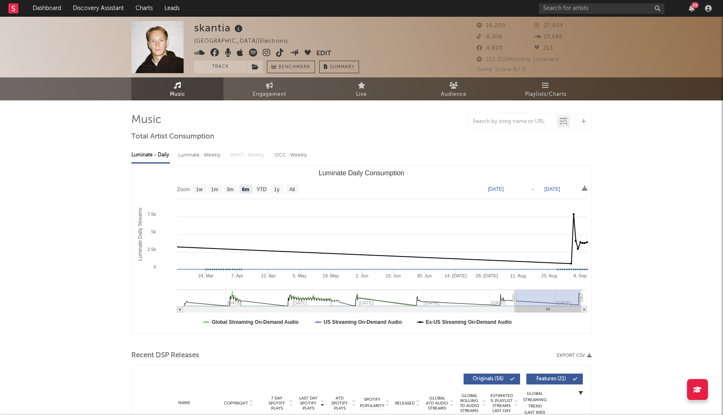
click at [217, 50] on icon at bounding box center [214, 53] width 9 height 8
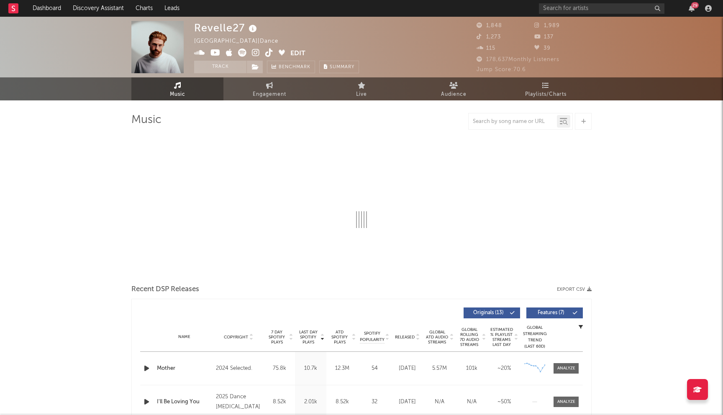
select select "6m"
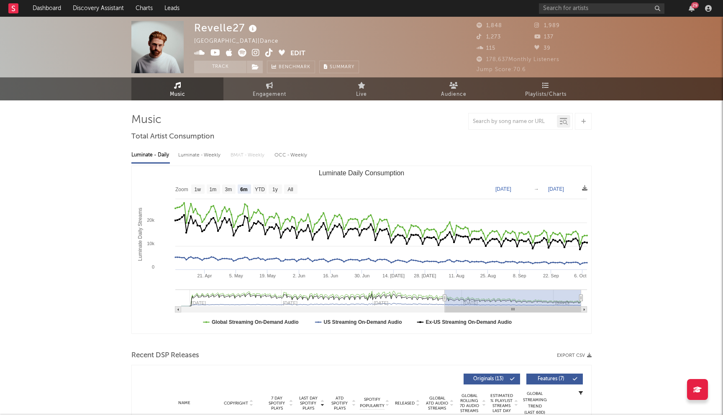
click at [215, 53] on icon at bounding box center [215, 53] width 10 height 8
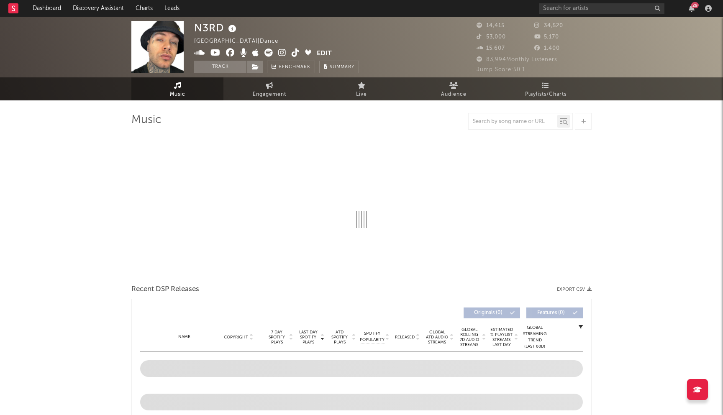
select select "6m"
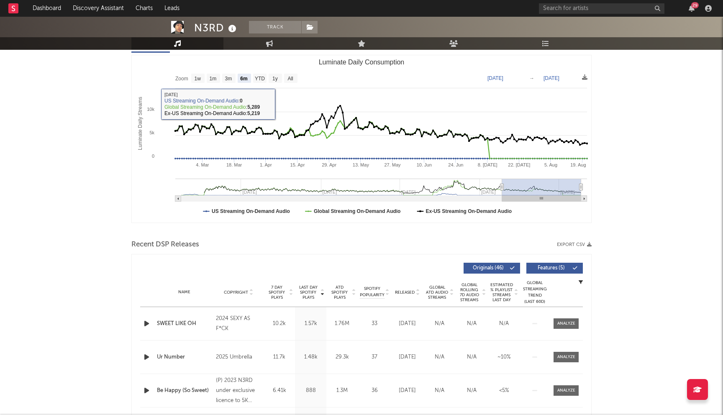
scroll to position [195, 0]
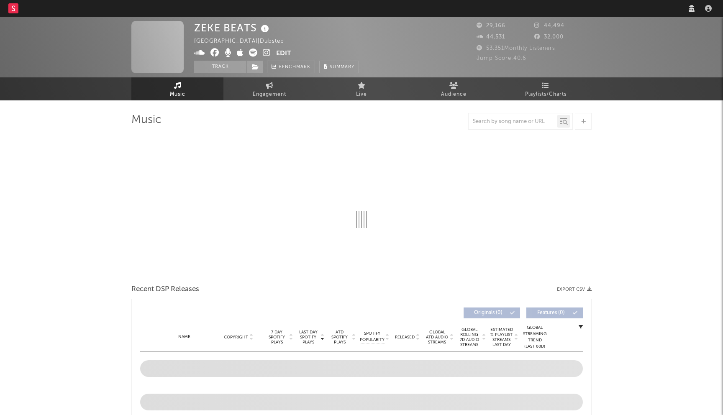
select select "recorded_music"
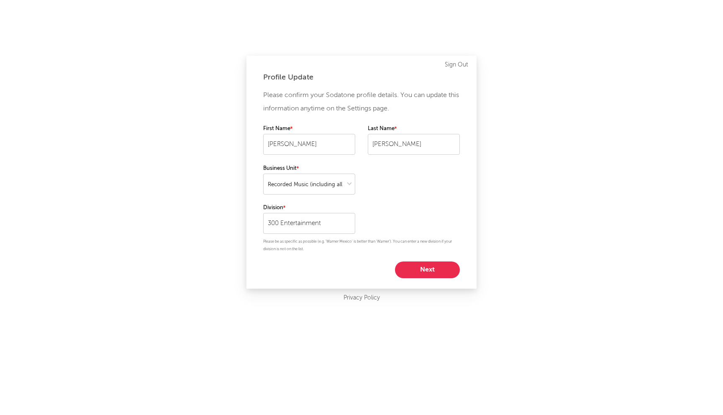
click at [433, 269] on button "Next" at bounding box center [427, 269] width 65 height 17
select select "anr_research"
select select "other"
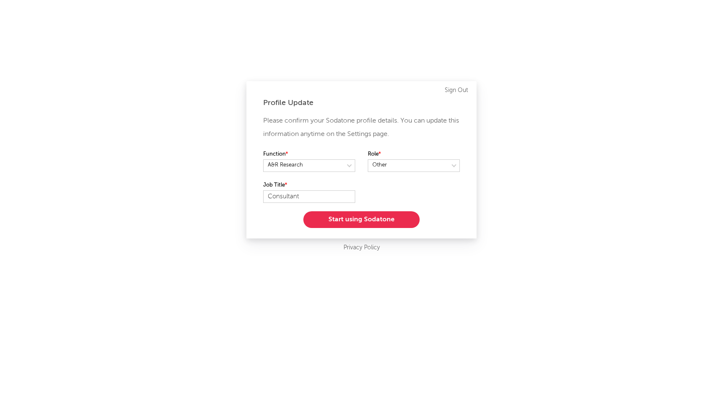
click at [366, 216] on button "Start using Sodatone" at bounding box center [361, 219] width 116 height 17
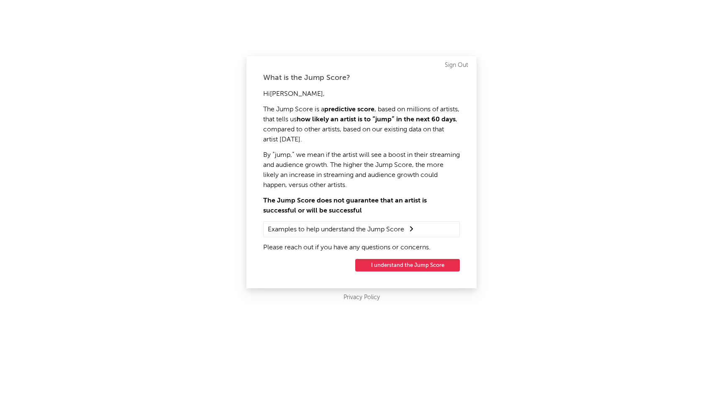
click at [394, 268] on button "I understand the Jump Score" at bounding box center [407, 265] width 105 height 13
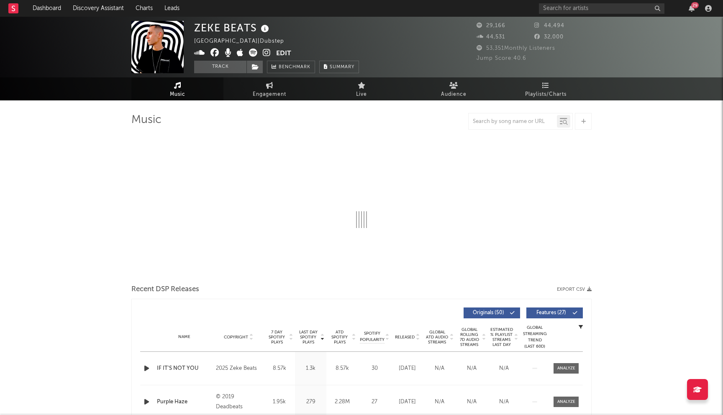
select select "6m"
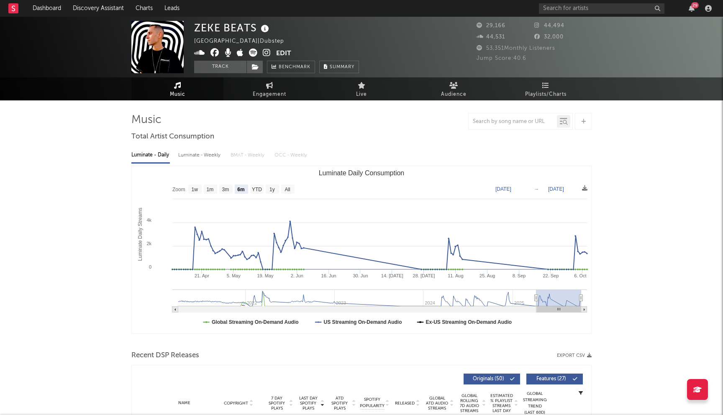
click at [215, 54] on icon at bounding box center [214, 53] width 9 height 8
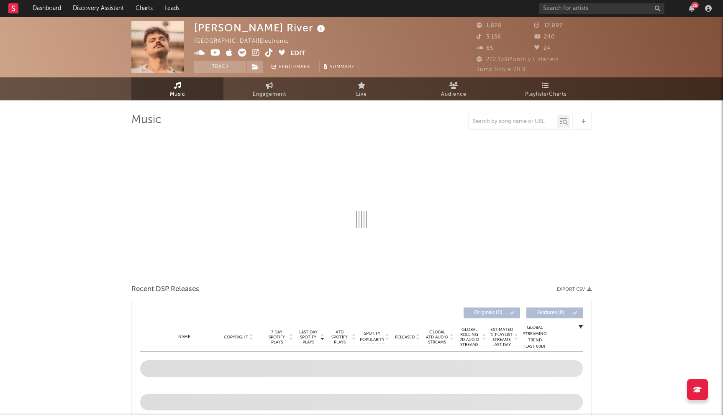
select select "6m"
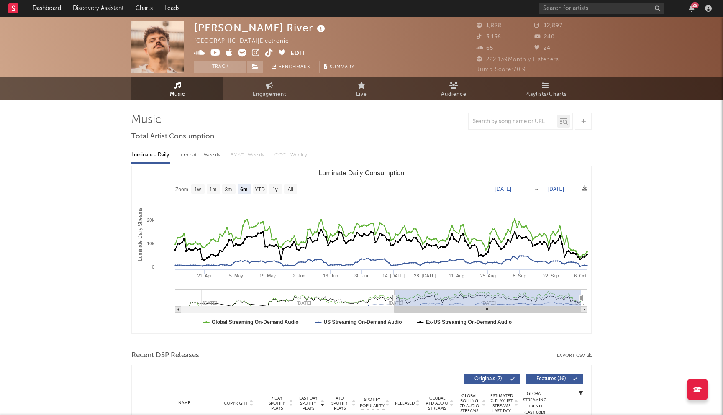
click at [215, 54] on icon at bounding box center [215, 53] width 10 height 8
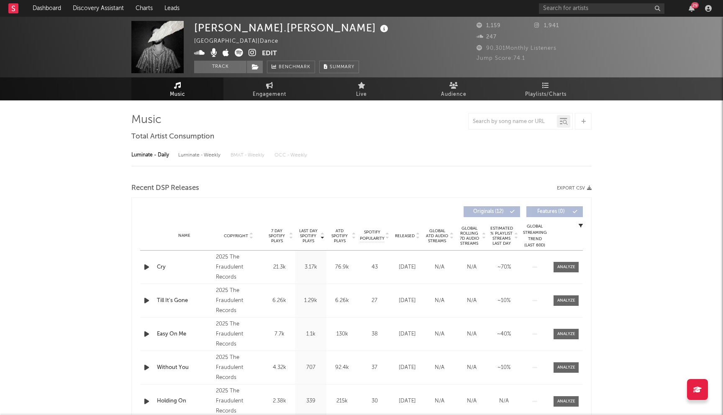
select select "6m"
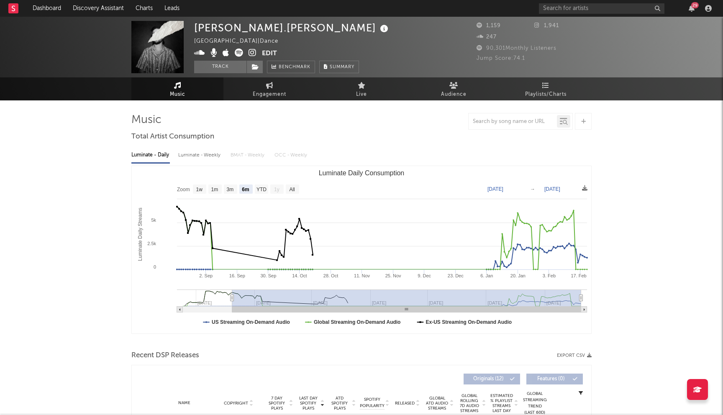
click at [256, 53] on icon at bounding box center [252, 53] width 8 height 8
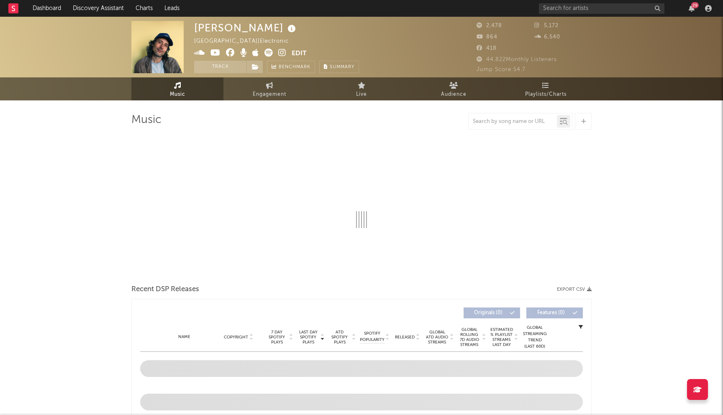
select select "6m"
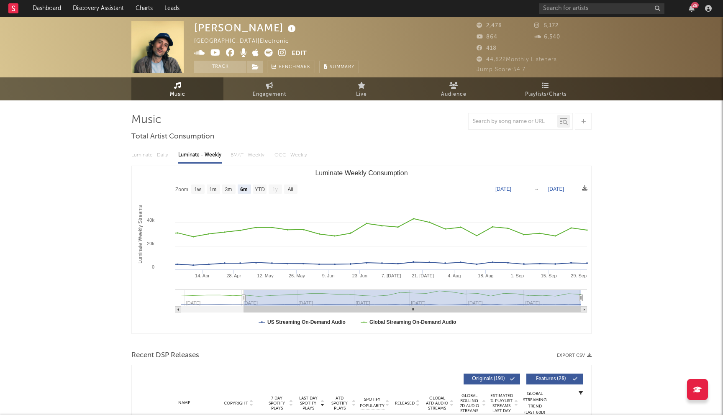
click at [229, 50] on icon at bounding box center [230, 53] width 9 height 8
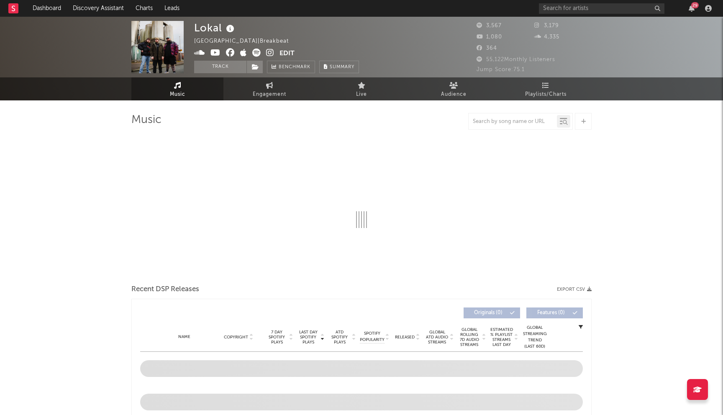
select select "1w"
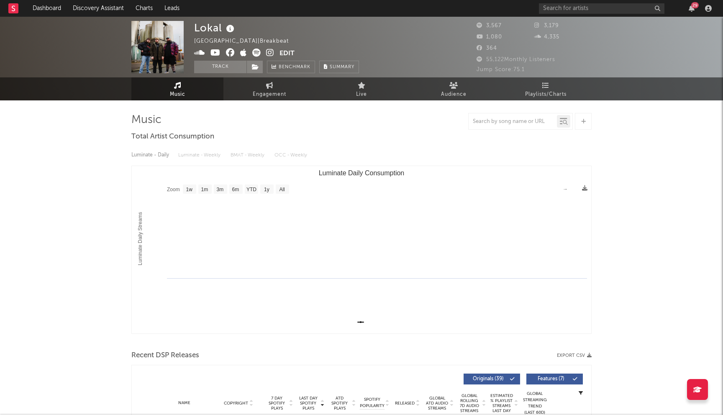
click at [231, 54] on icon at bounding box center [230, 53] width 9 height 8
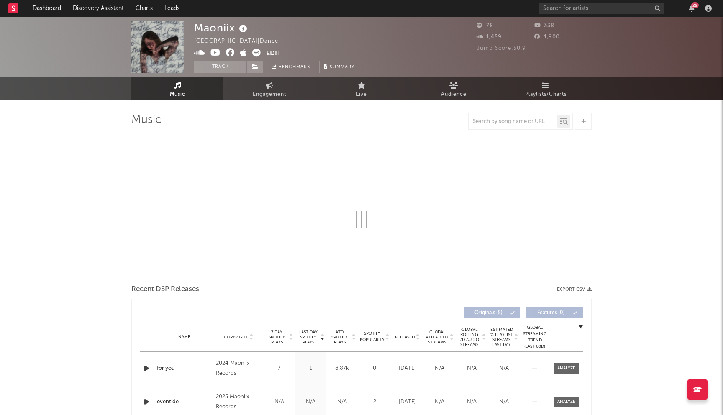
select select "1w"
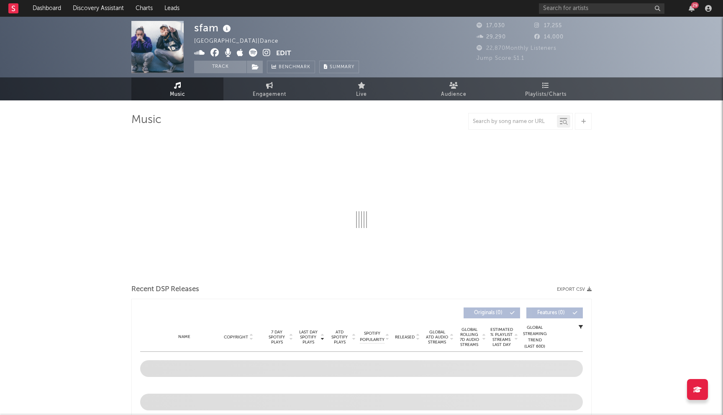
select select "6m"
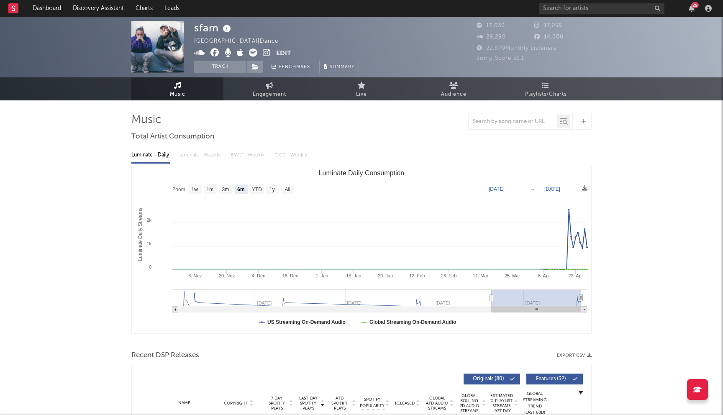
click at [215, 52] on icon at bounding box center [214, 53] width 9 height 8
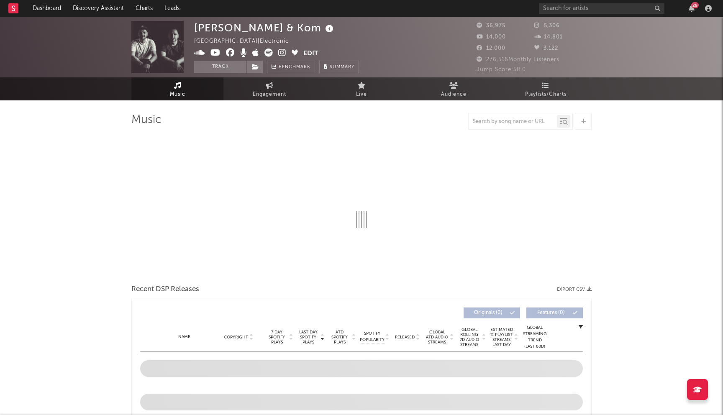
select select "6m"
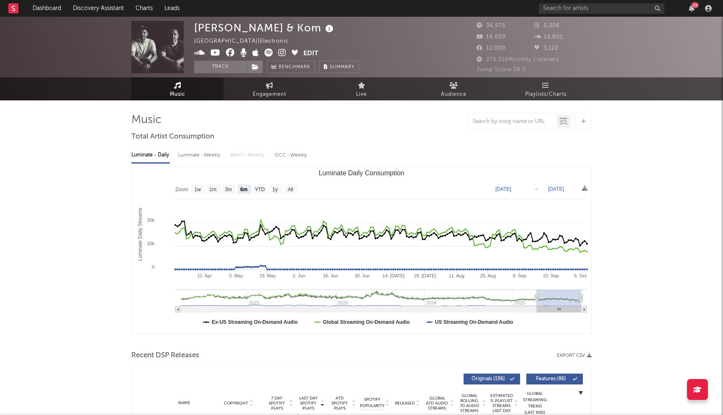
click at [230, 54] on icon at bounding box center [230, 53] width 9 height 8
click at [561, 11] on input "text" at bounding box center [601, 8] width 125 height 10
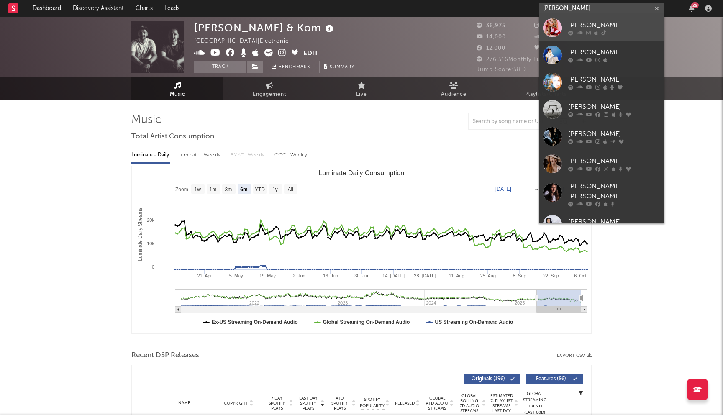
type input "[PERSON_NAME]"
click at [581, 34] on icon at bounding box center [579, 32] width 6 height 5
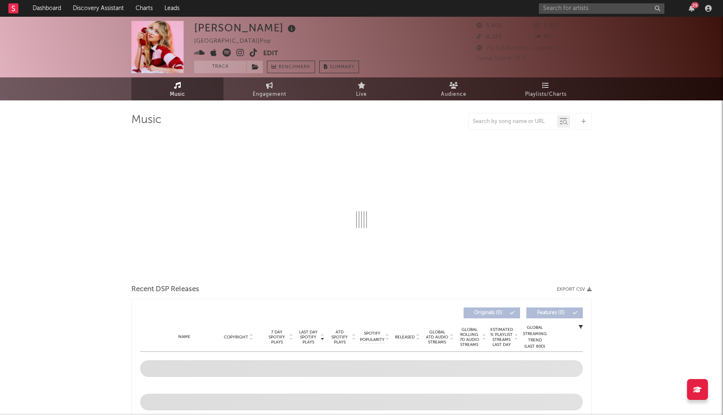
select select "6m"
